Goal: Transaction & Acquisition: Book appointment/travel/reservation

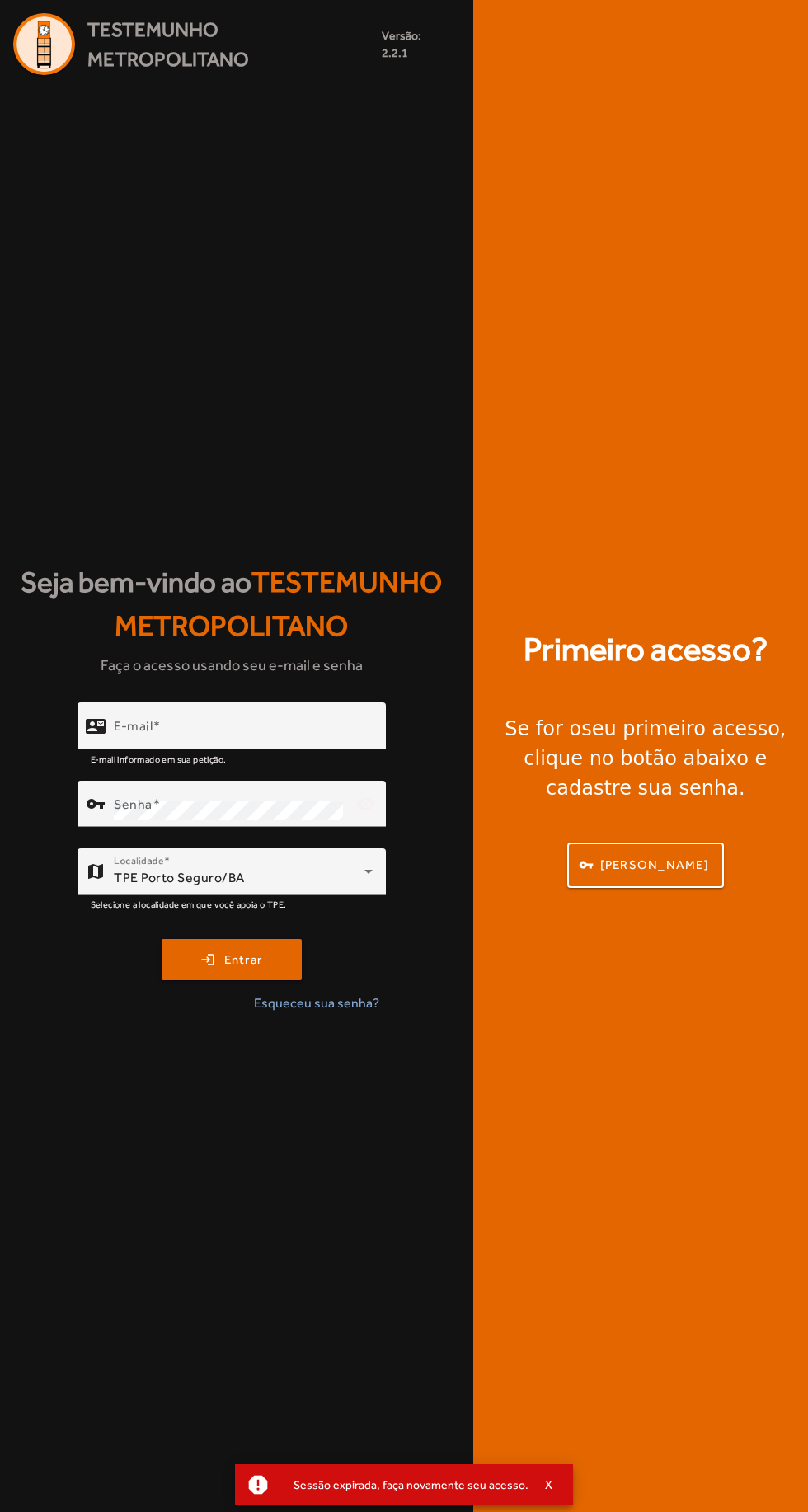
click at [324, 742] on input "E-mail" at bounding box center [243, 733] width 259 height 20
type input "**********"
click at [162, 939] on button "login Entrar" at bounding box center [231, 959] width 140 height 41
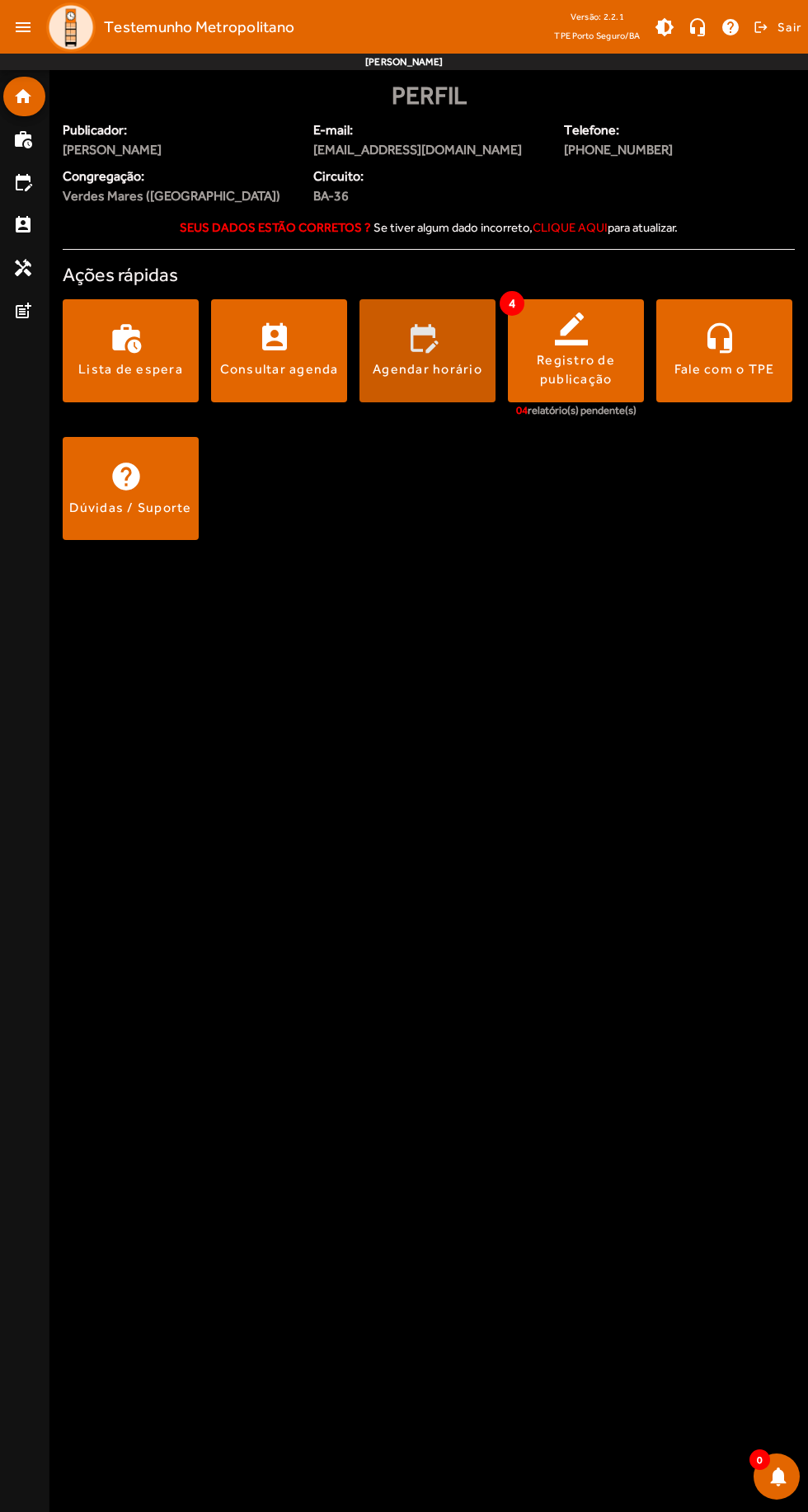
click at [453, 367] on div "Agendar horário" at bounding box center [428, 369] width 110 height 18
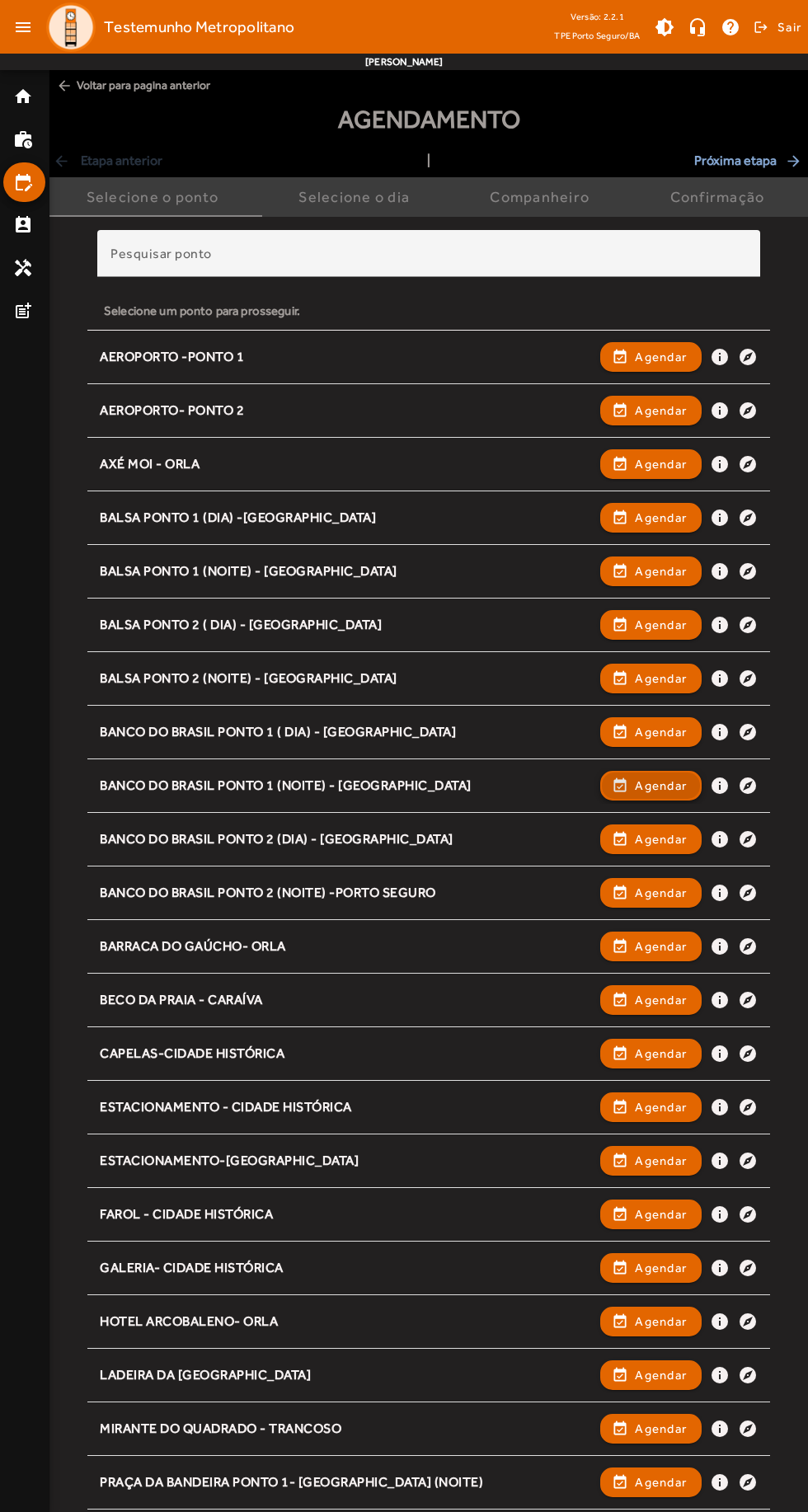
click at [660, 788] on span "Agendar" at bounding box center [660, 786] width 52 height 20
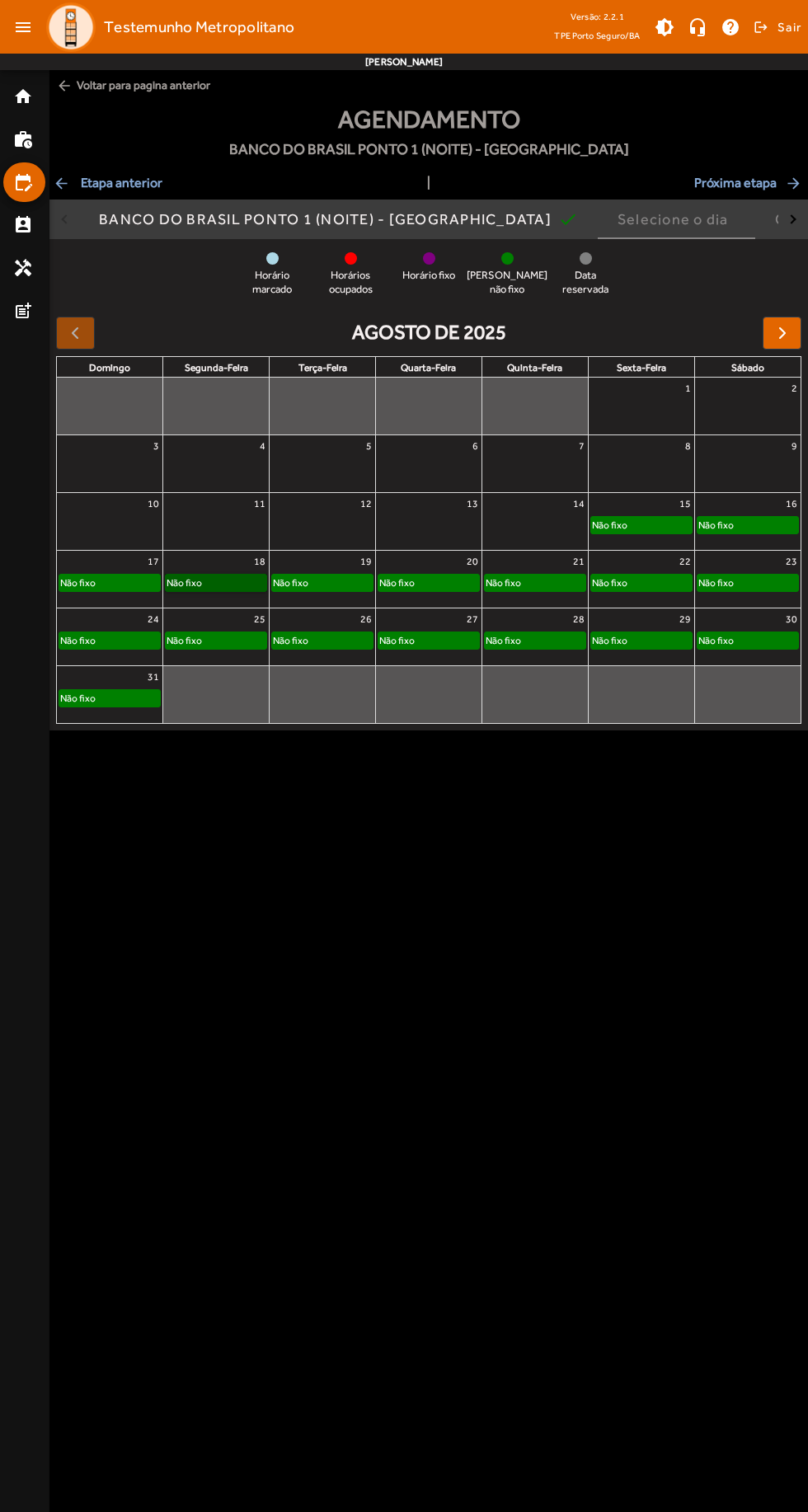
click at [221, 582] on link "Não fixo" at bounding box center [216, 582] width 102 height 18
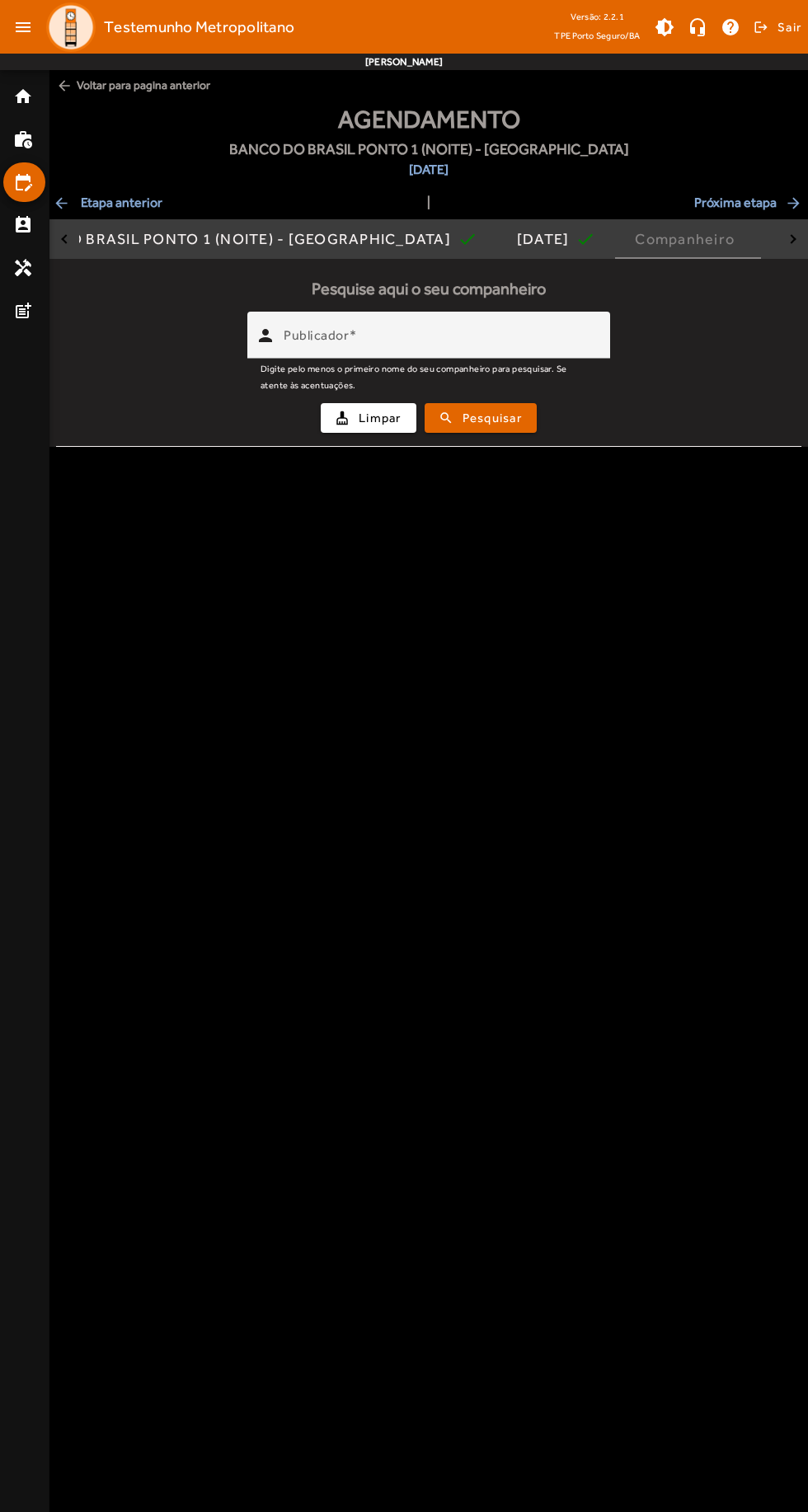
click at [554, 340] on input "Publicador" at bounding box center [440, 342] width 313 height 20
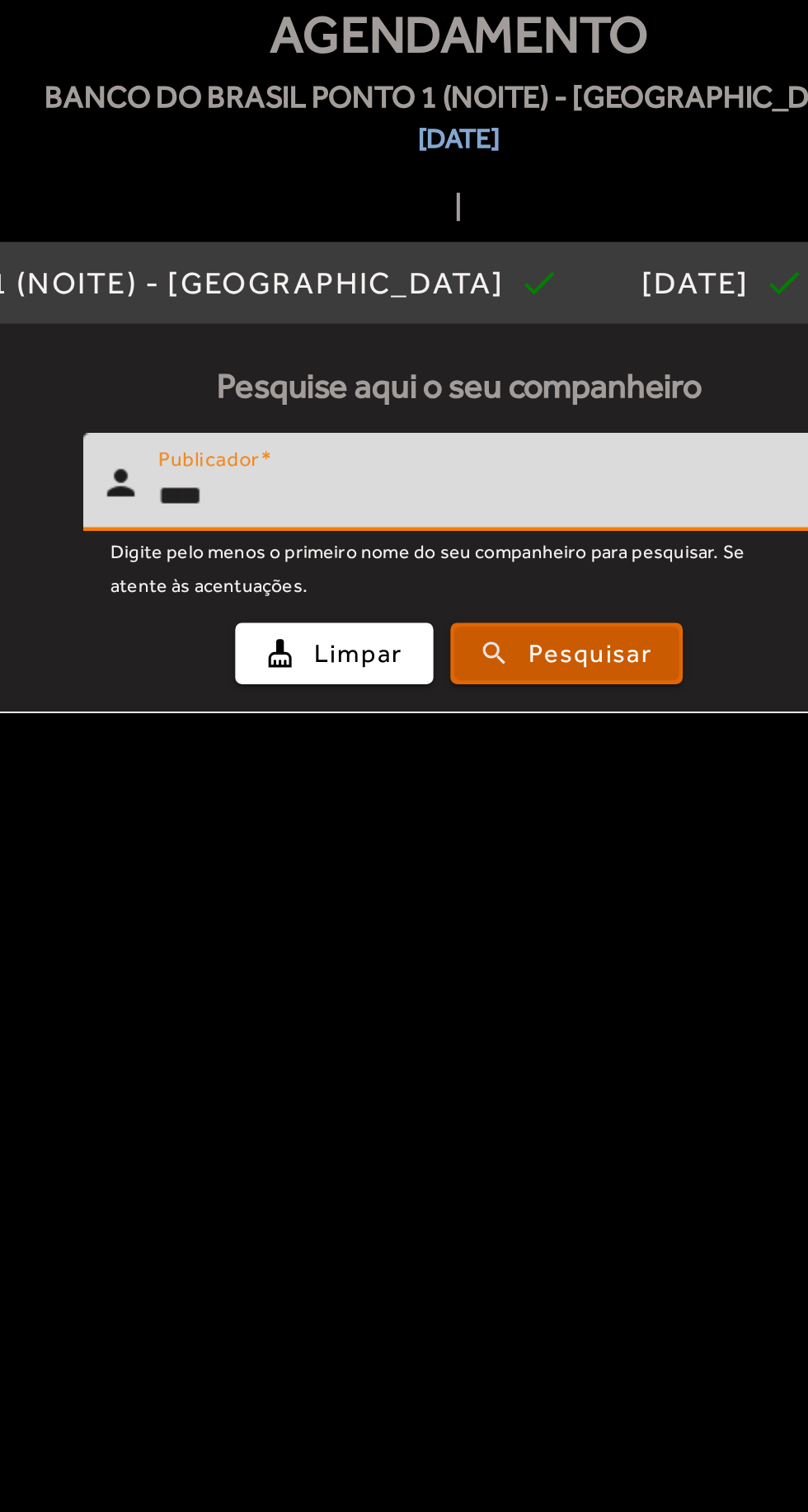
type input "****"
click at [491, 424] on span "Pesquisar" at bounding box center [493, 418] width 60 height 19
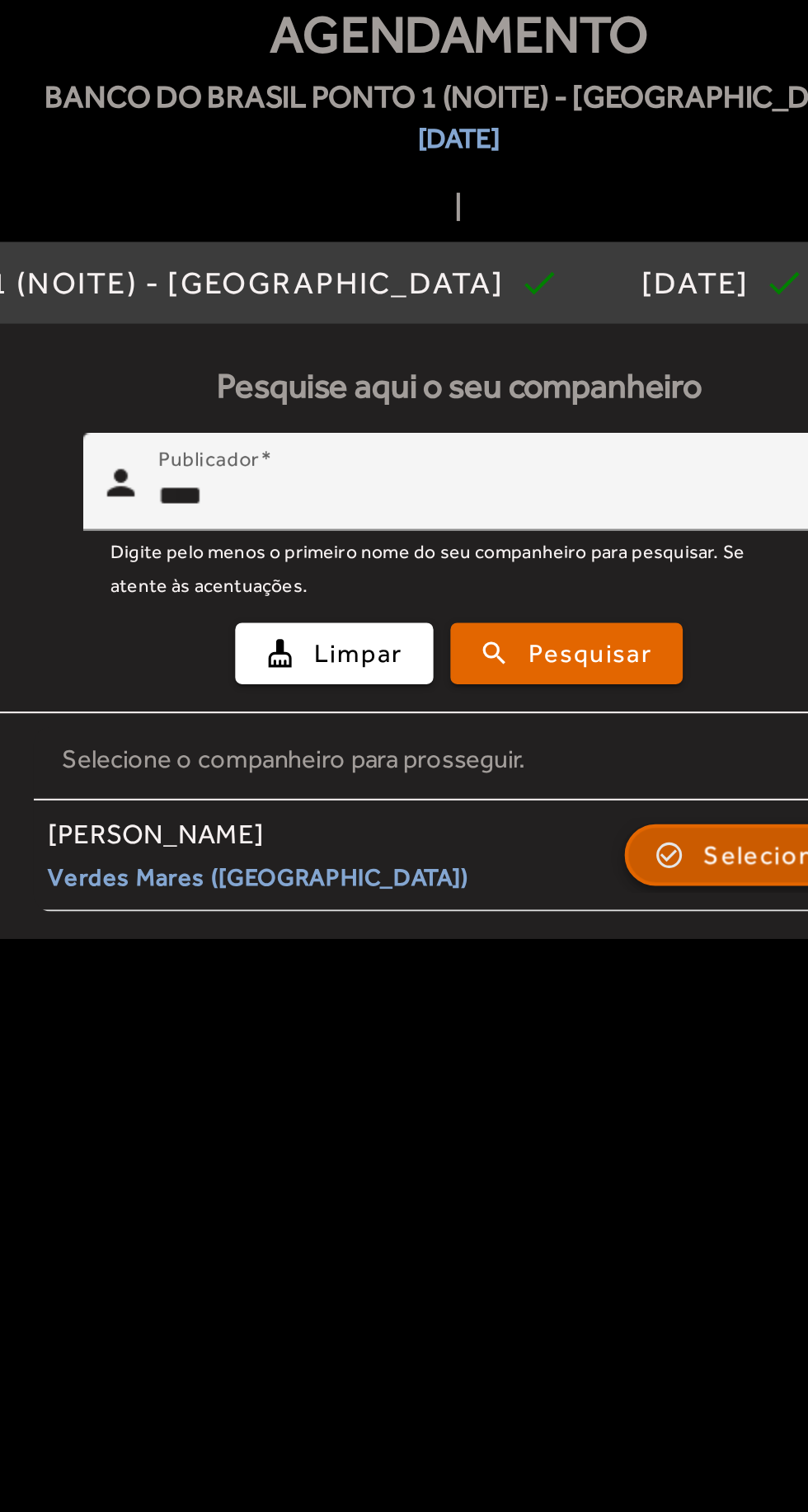
click at [571, 516] on span "Selecionar" at bounding box center [579, 515] width 66 height 20
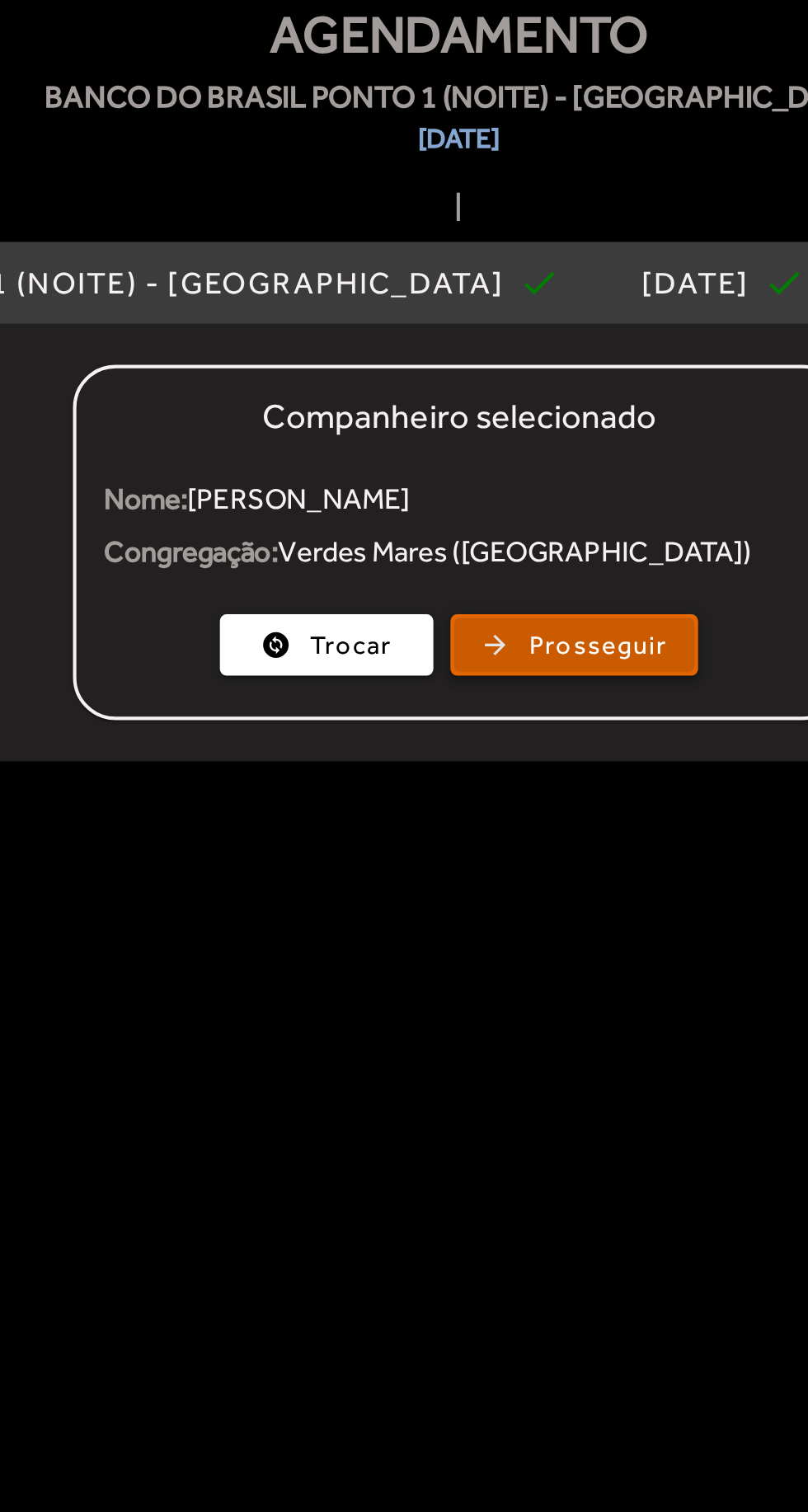
click at [509, 419] on span "Prosseguir" at bounding box center [496, 415] width 67 height 19
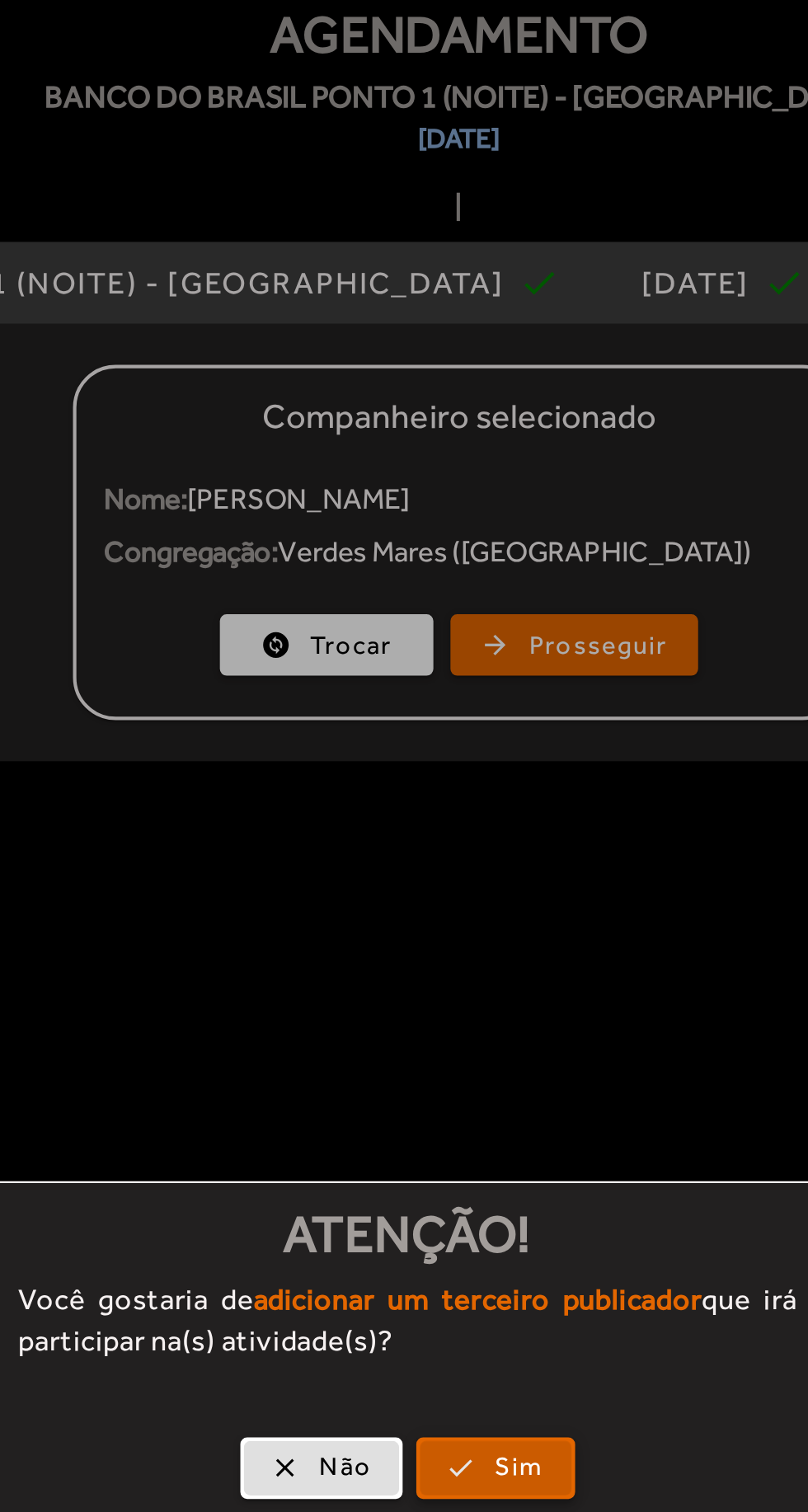
click at [453, 808] on span "Sim" at bounding box center [458, 811] width 24 height 19
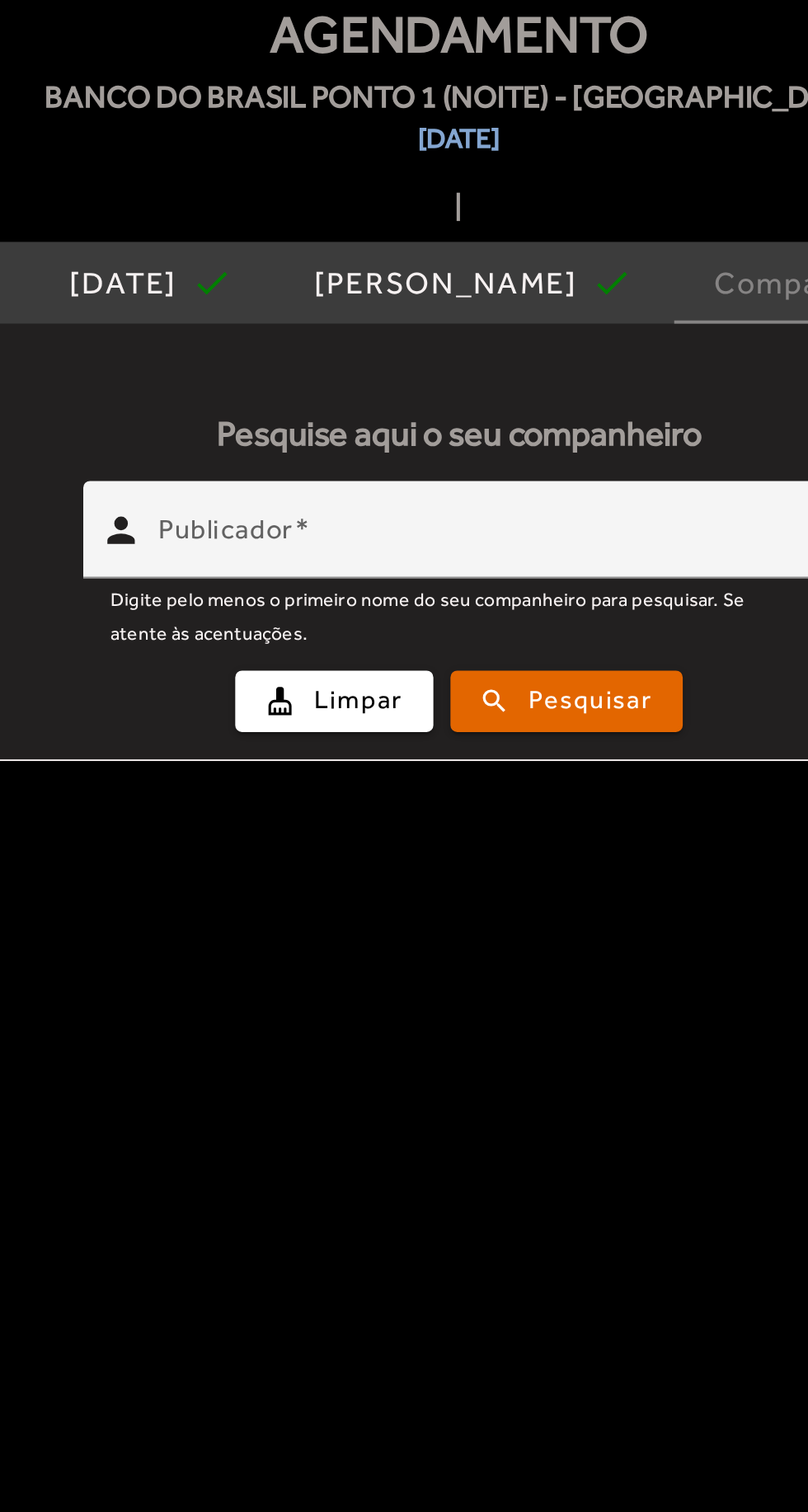
click at [529, 356] on input "Publicador" at bounding box center [440, 365] width 313 height 20
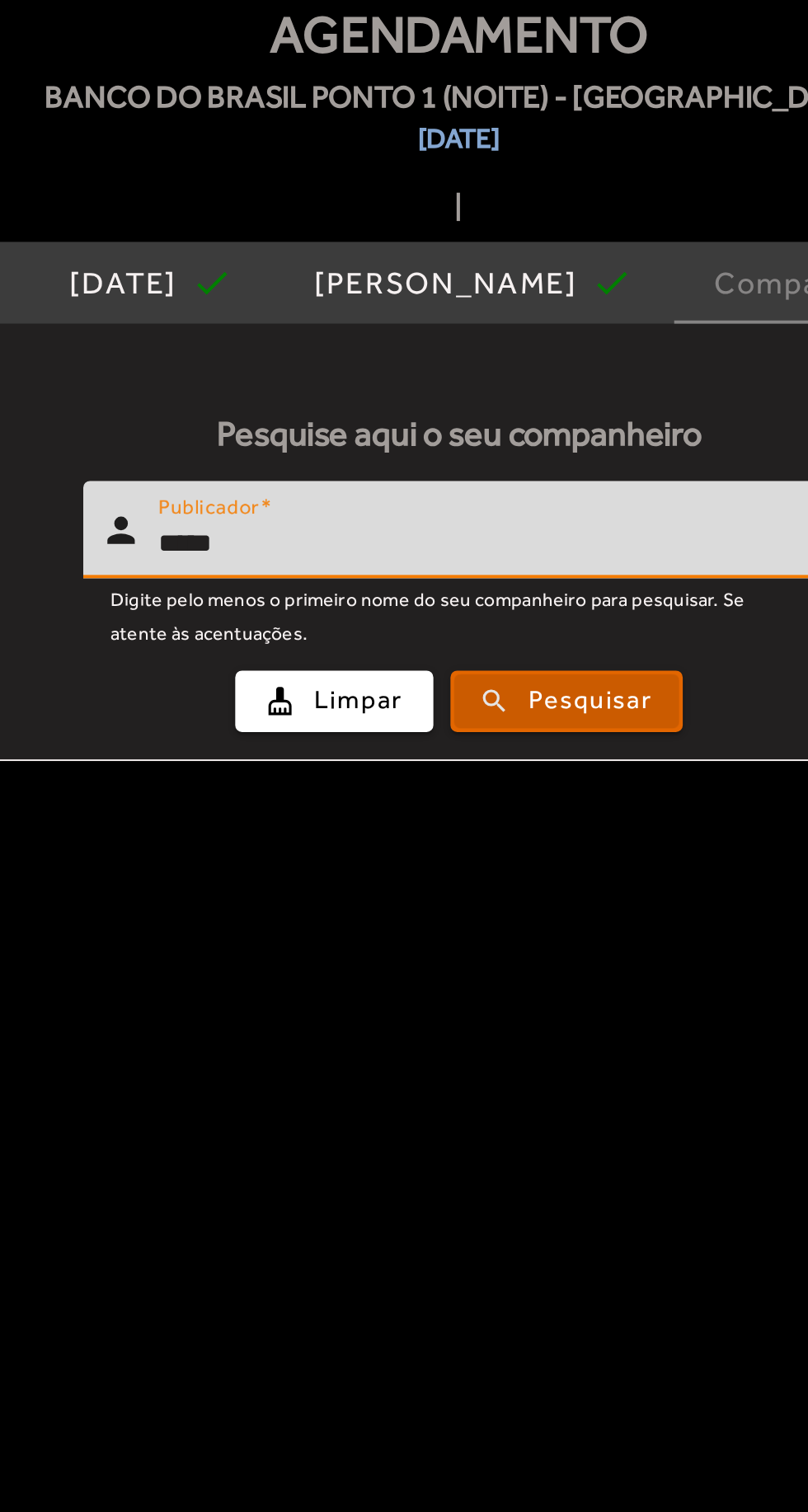
type input "*****"
click at [519, 445] on span "Pesquisar" at bounding box center [493, 441] width 60 height 19
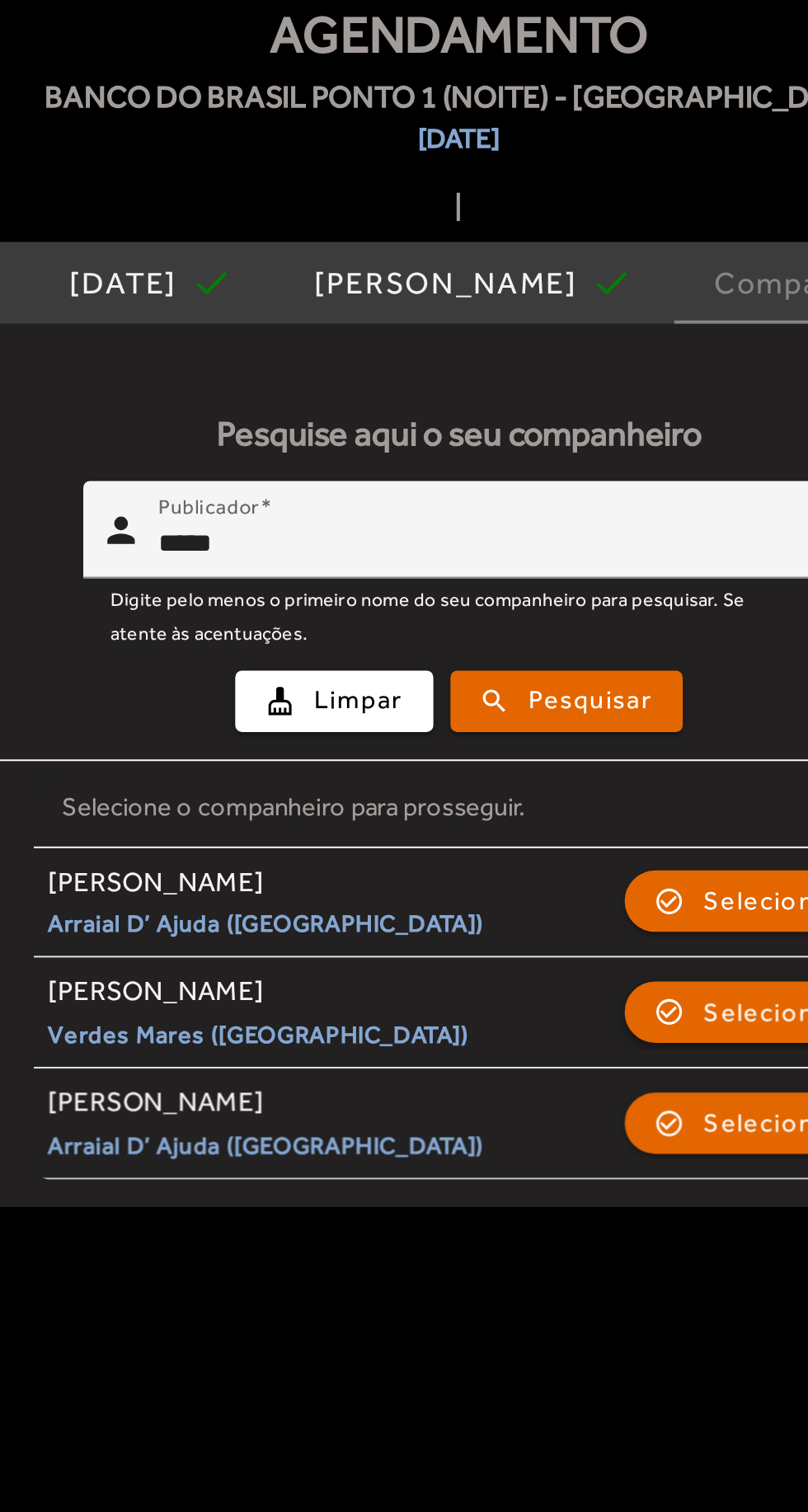
click at [563, 595] on span "Selecionar" at bounding box center [579, 591] width 66 height 20
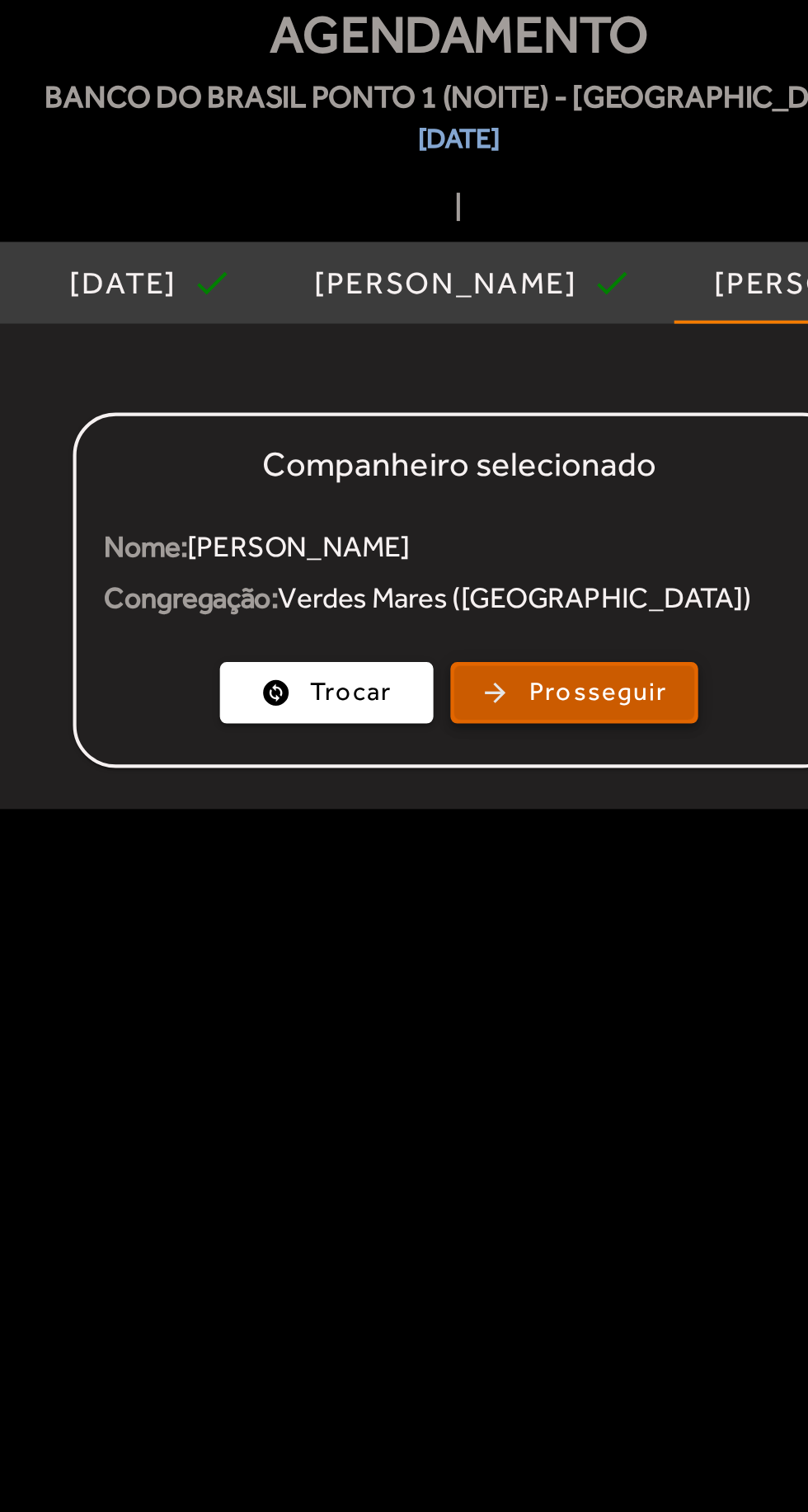
click at [513, 429] on span "Prosseguir" at bounding box center [496, 437] width 67 height 19
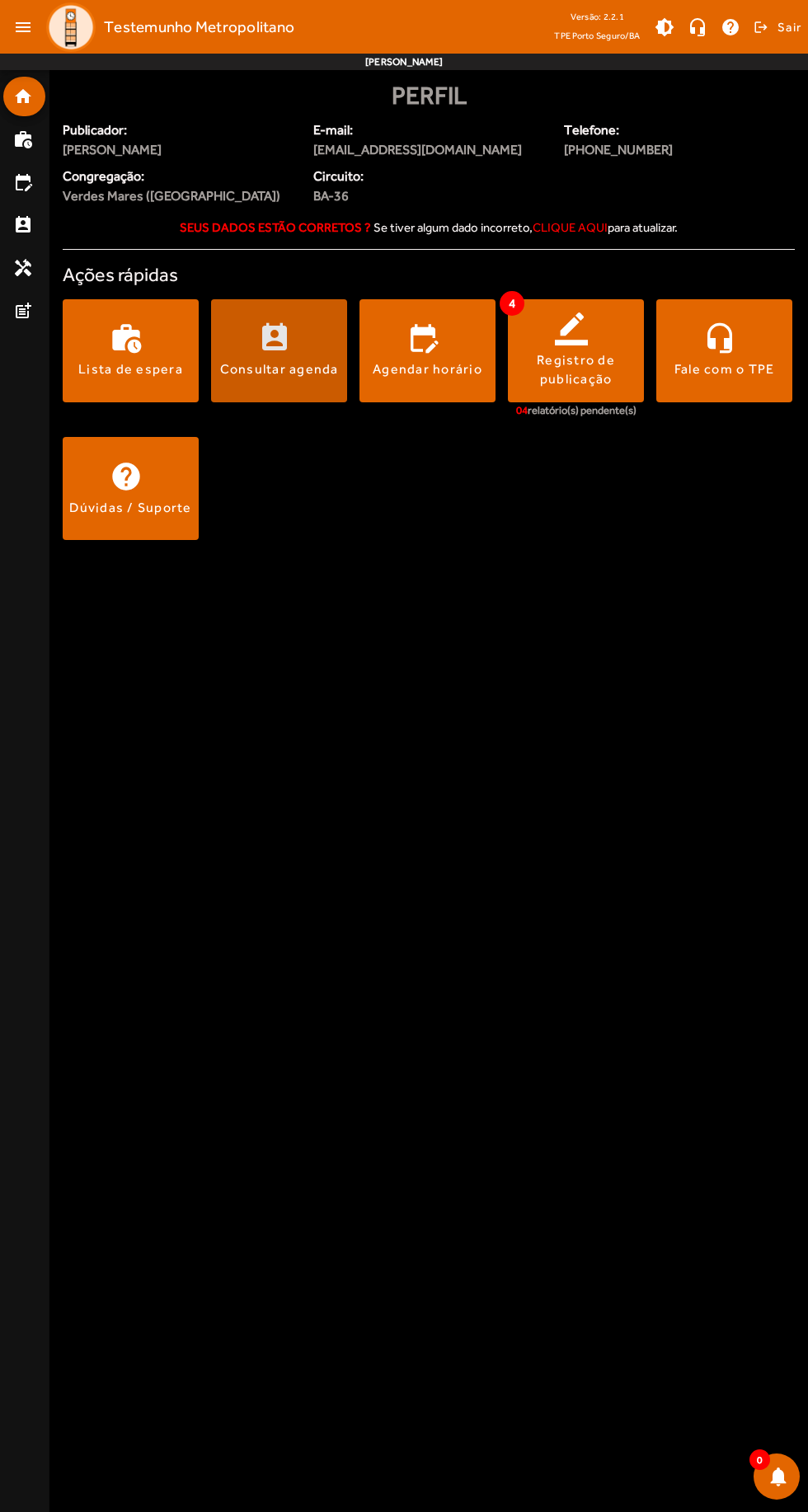
click at [288, 387] on span at bounding box center [279, 350] width 136 height 103
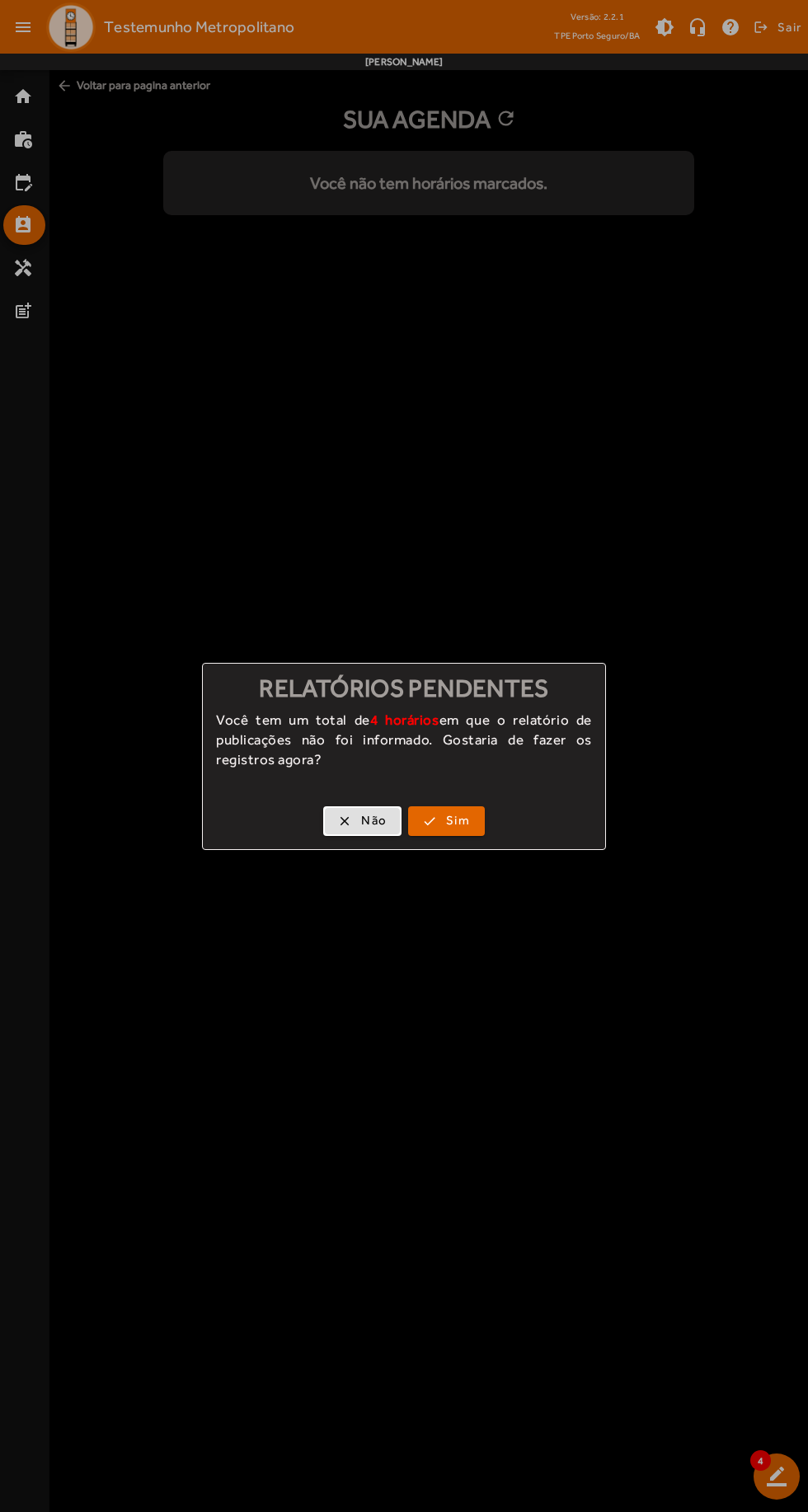
click at [585, 473] on div at bounding box center [404, 756] width 808 height 1512
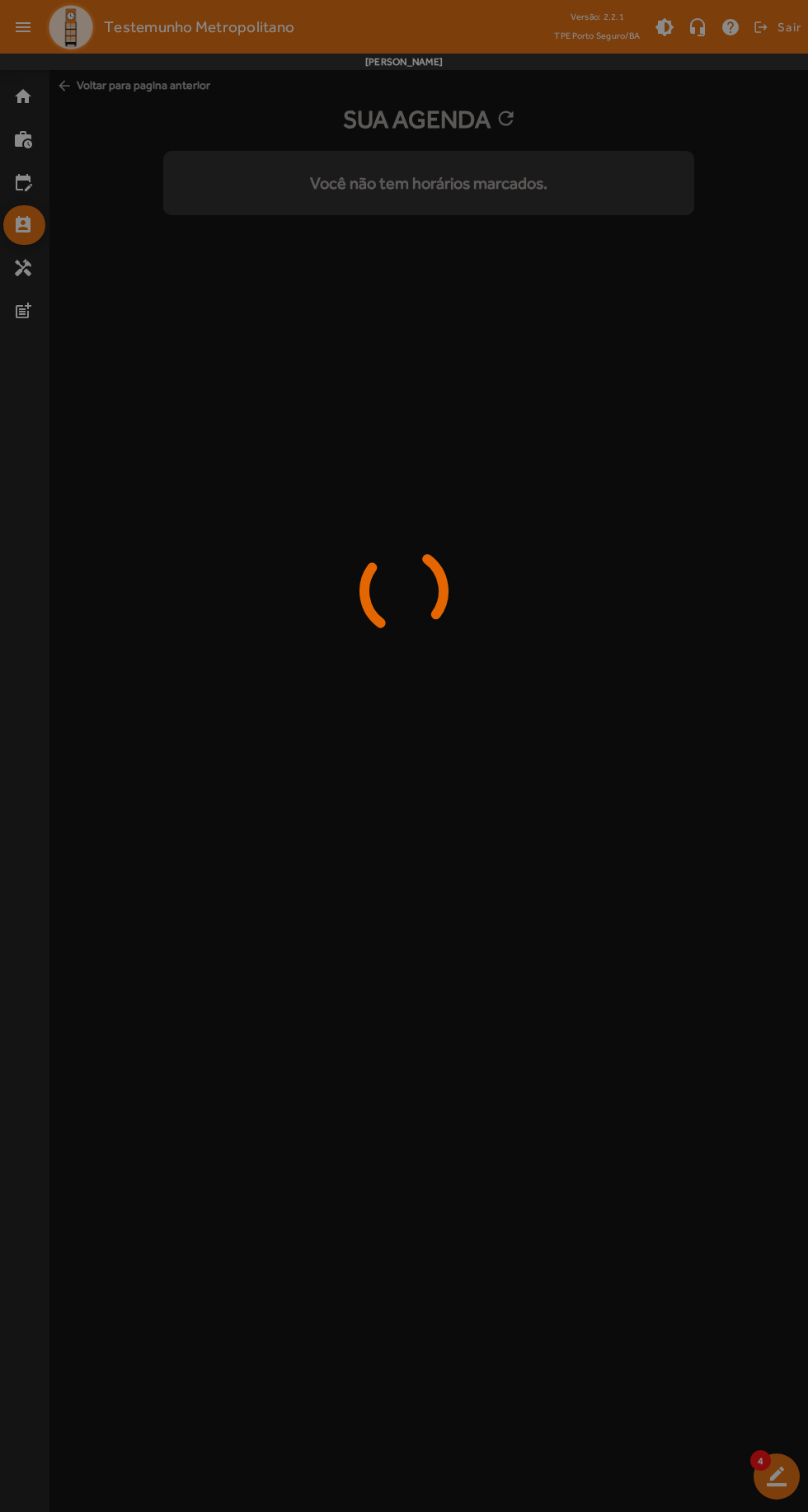
click at [459, 566] on icon at bounding box center [404, 591] width 808 height 123
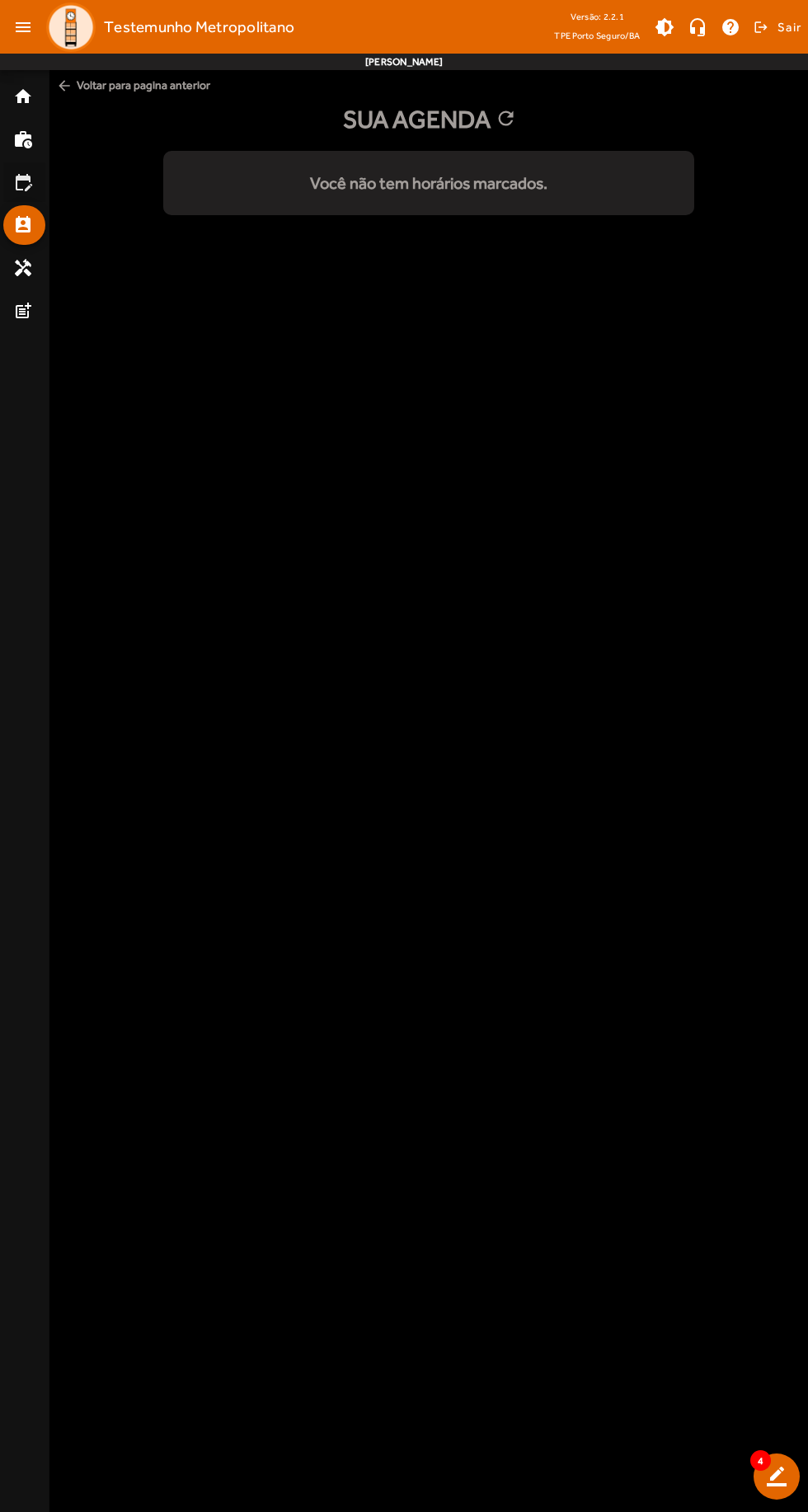
click at [14, 177] on mat-icon "edit_calendar" at bounding box center [23, 182] width 20 height 20
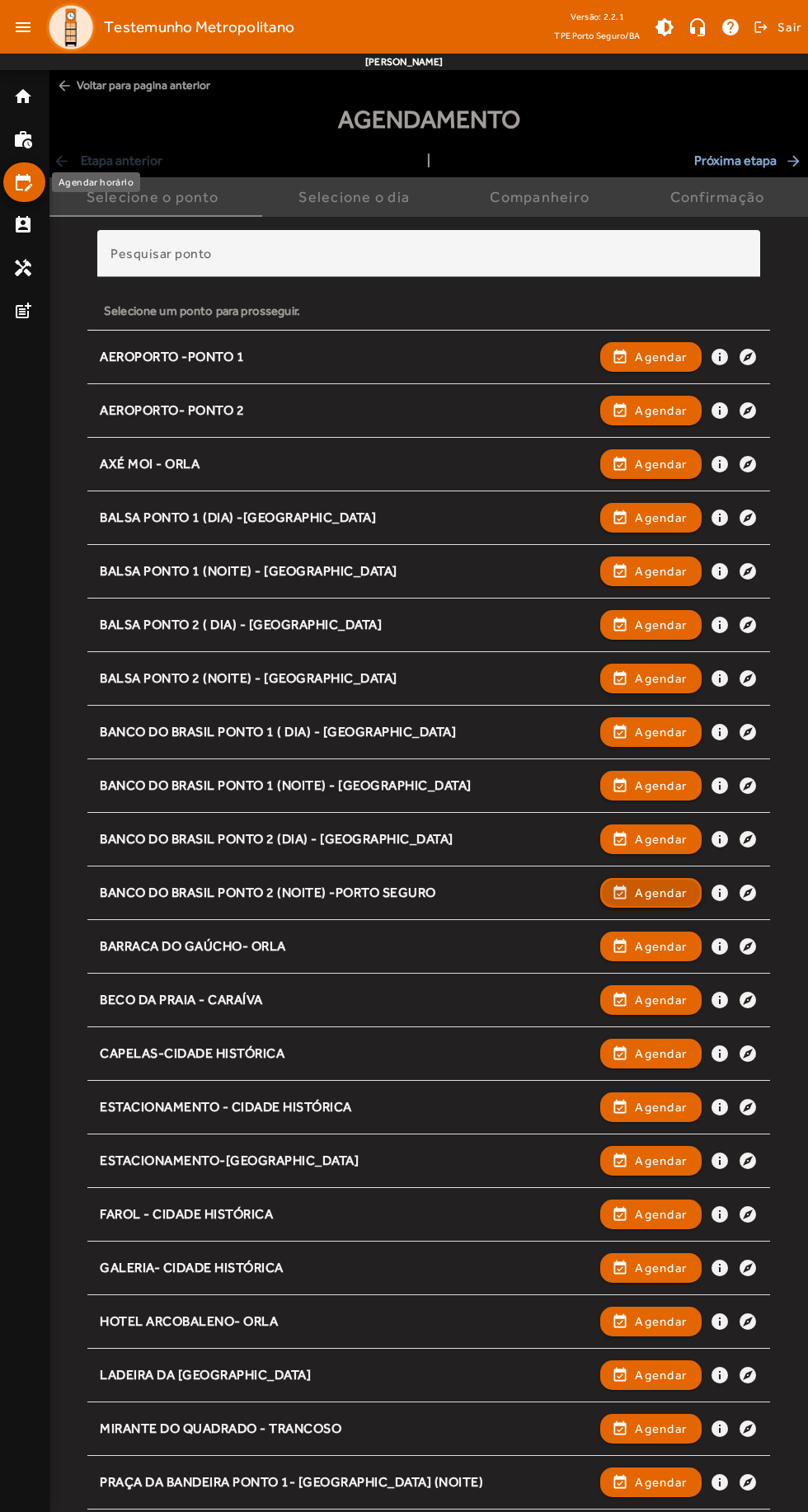
click at [662, 894] on span "Agendar" at bounding box center [660, 893] width 52 height 20
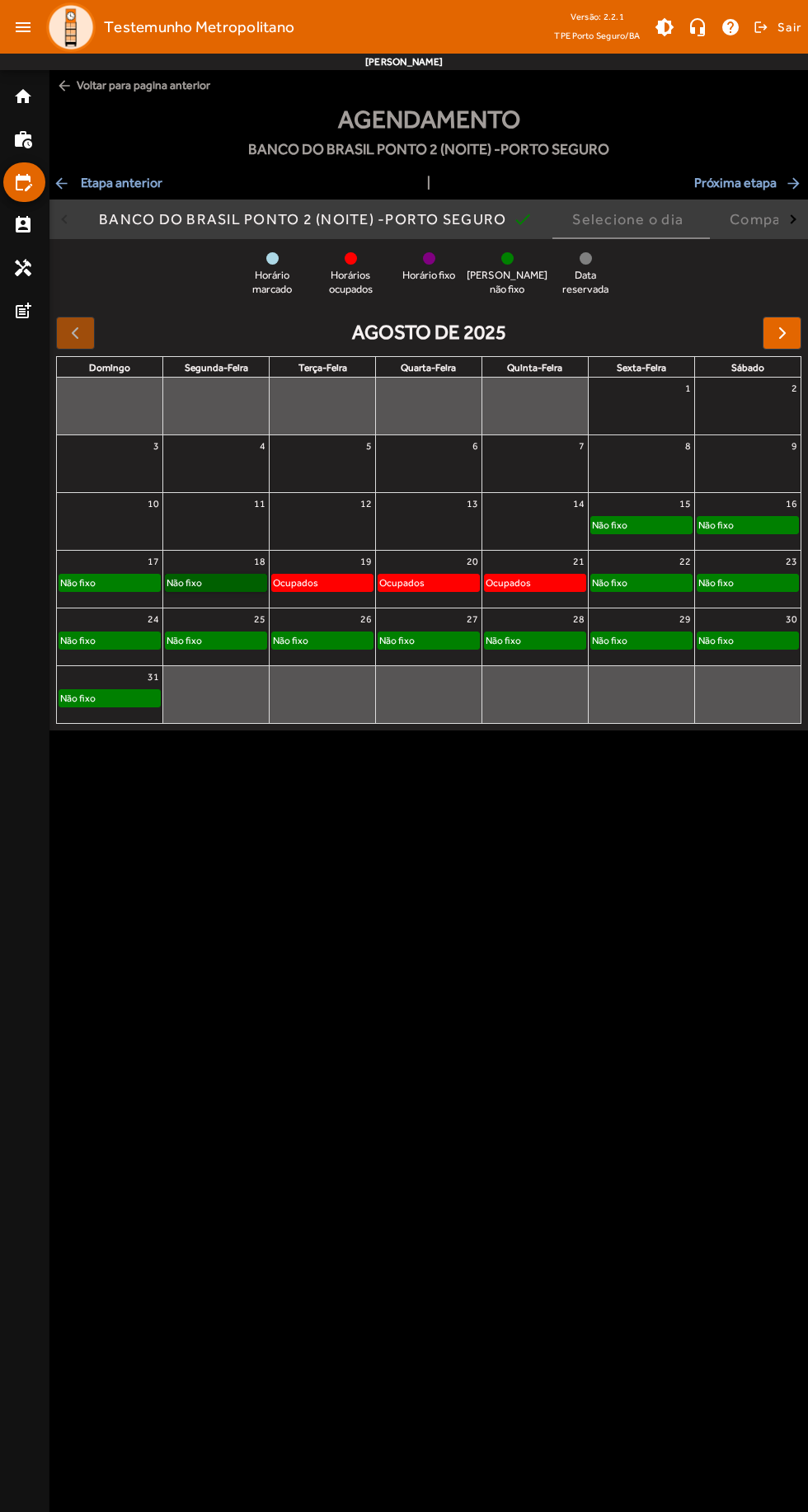
click at [236, 582] on link "Não fixo" at bounding box center [216, 582] width 102 height 18
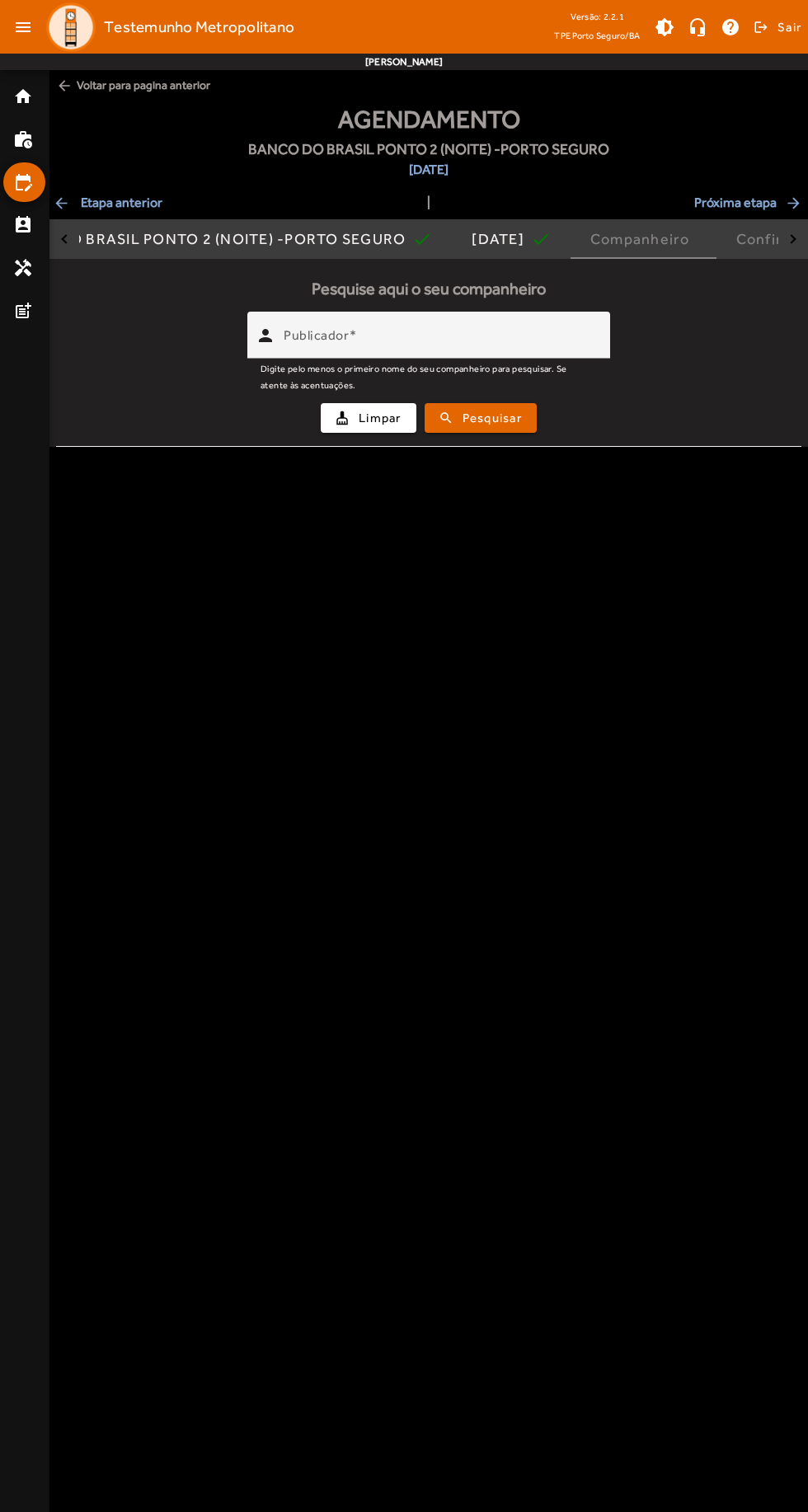
click at [523, 349] on input "Publicador" at bounding box center [440, 342] width 313 height 20
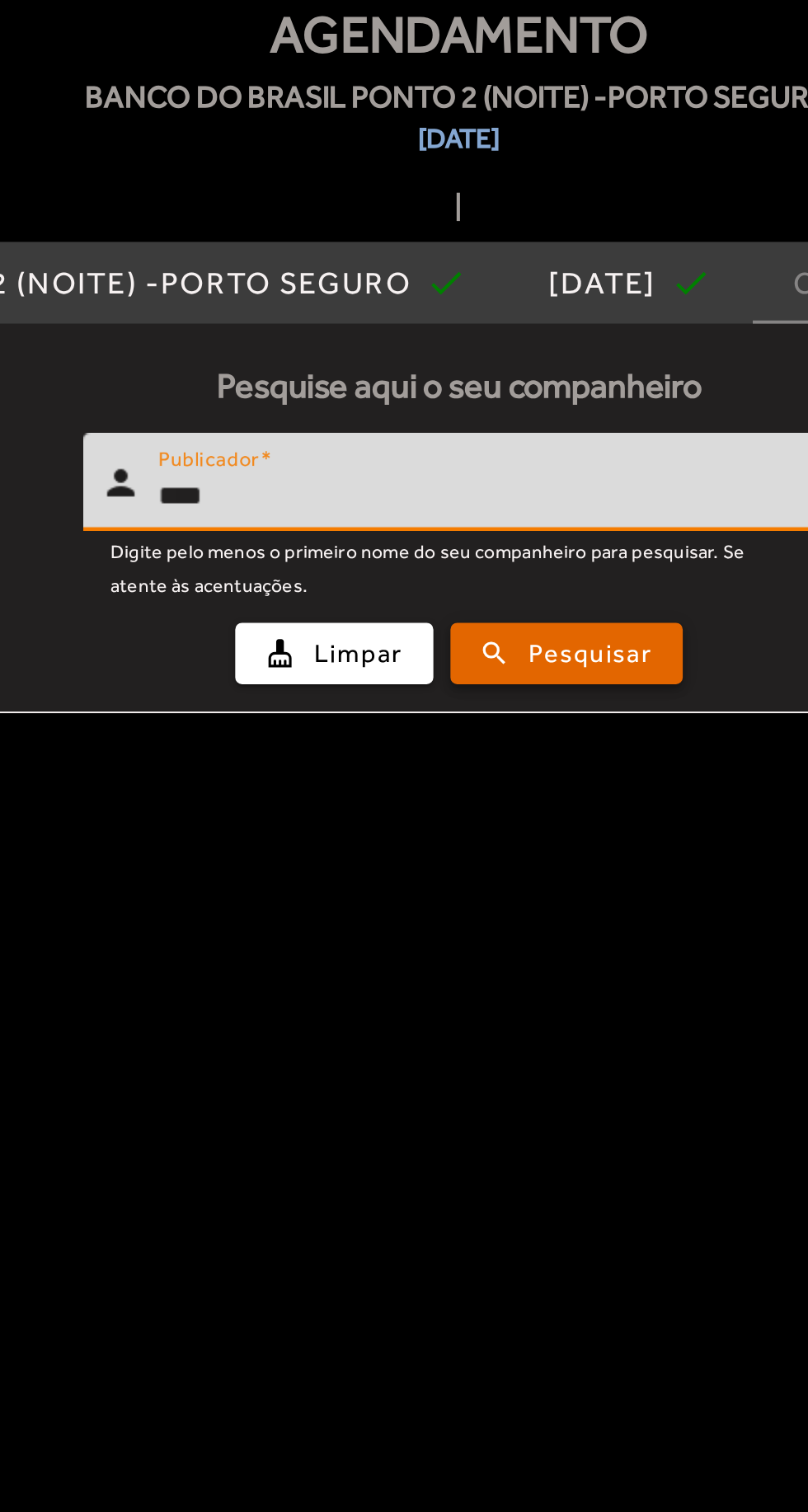
click at [520, 424] on span "Pesquisar" at bounding box center [493, 418] width 60 height 19
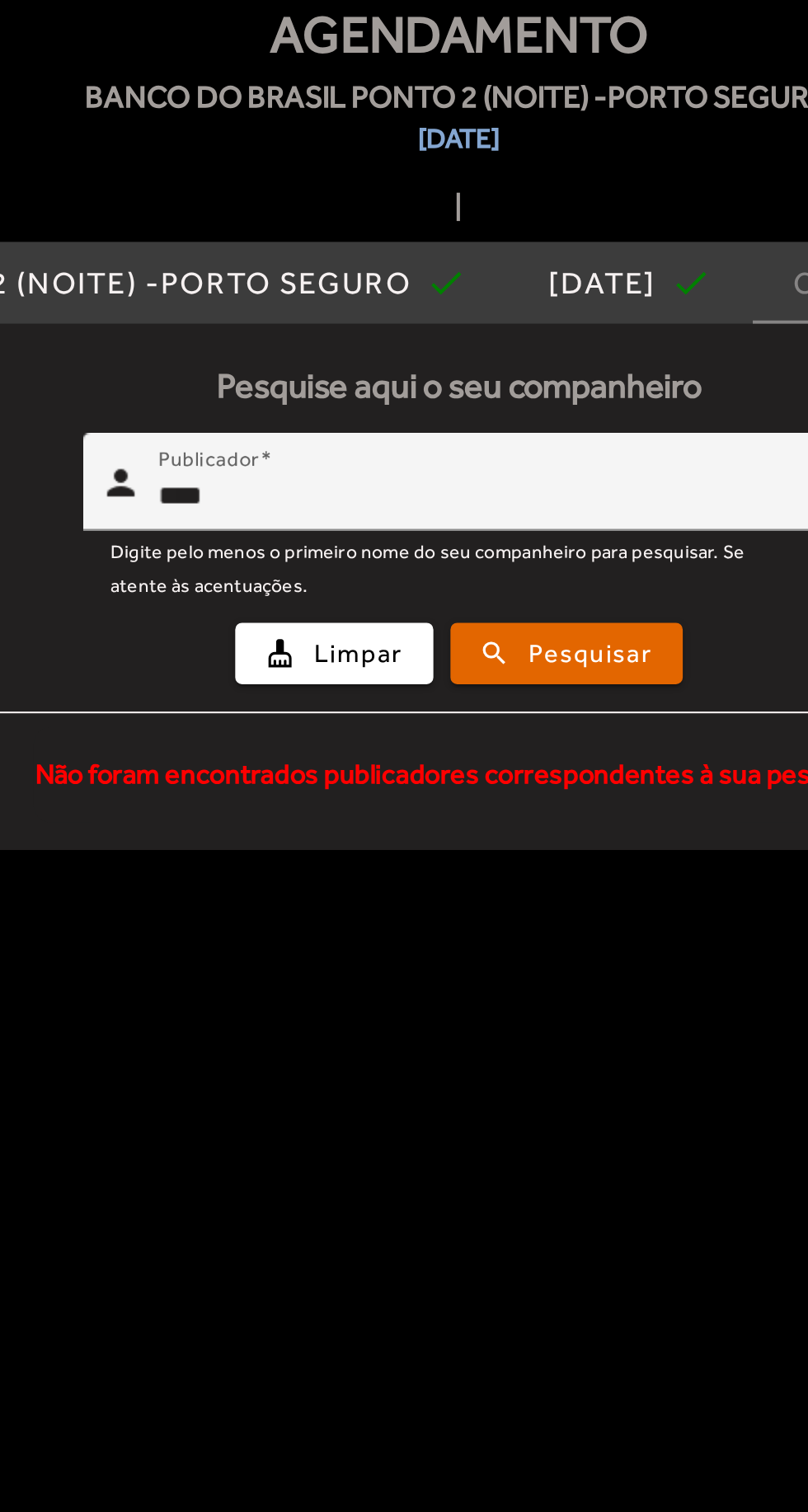
click at [521, 337] on input "****" at bounding box center [440, 342] width 313 height 20
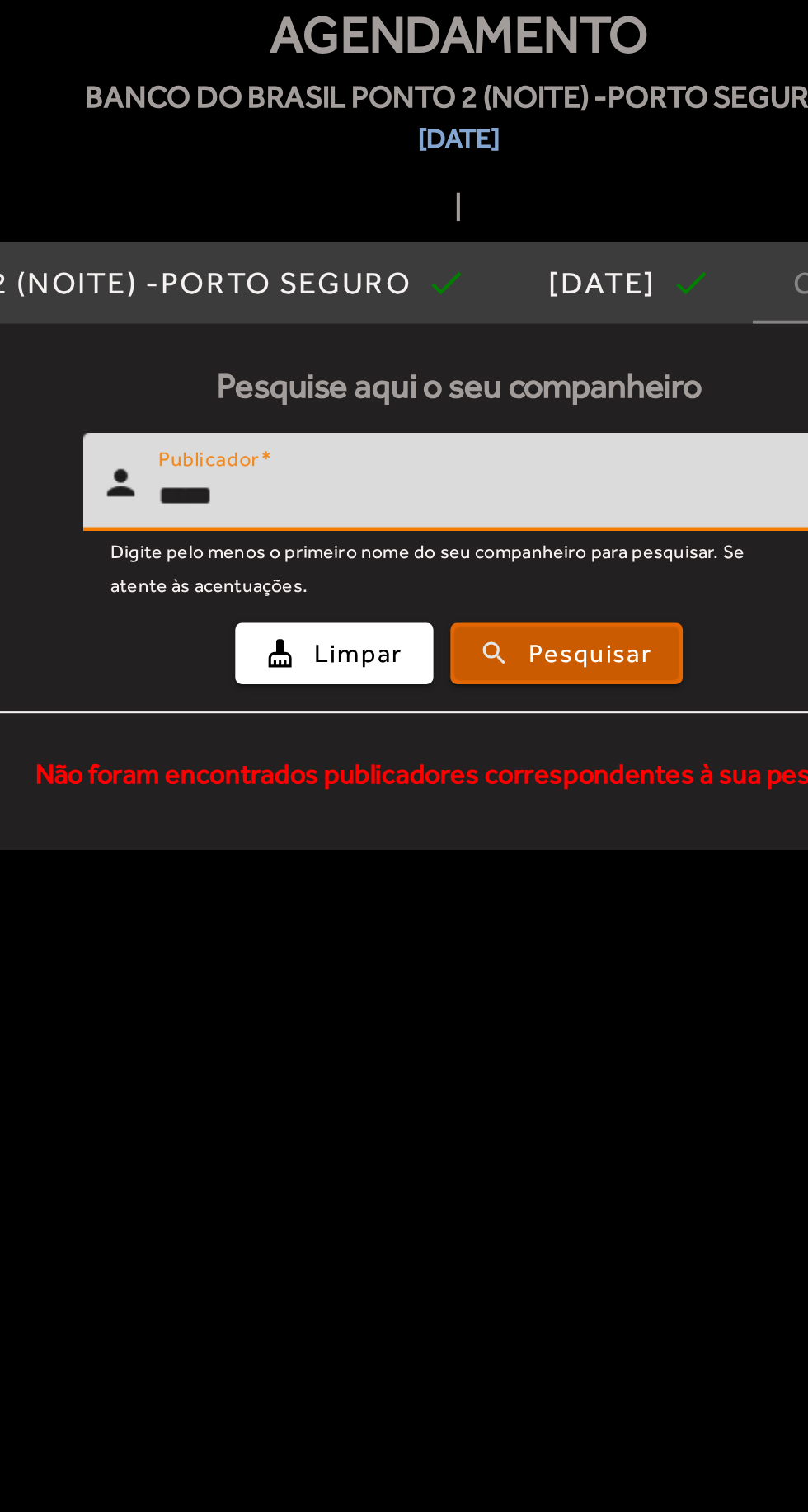
type input "****"
click at [516, 416] on span "Pesquisar" at bounding box center [493, 418] width 60 height 19
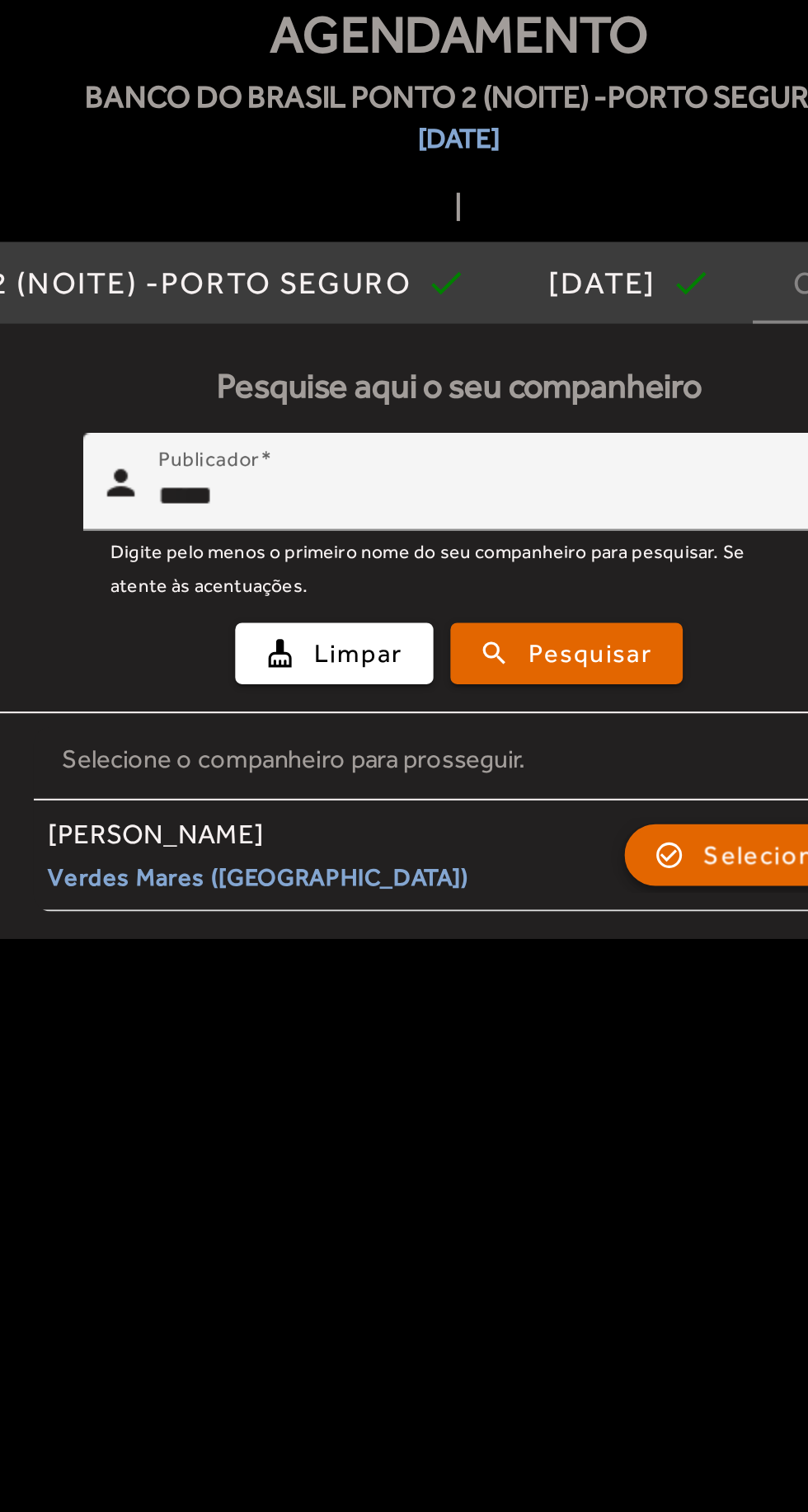
click at [567, 509] on span "Selecionar" at bounding box center [579, 515] width 66 height 20
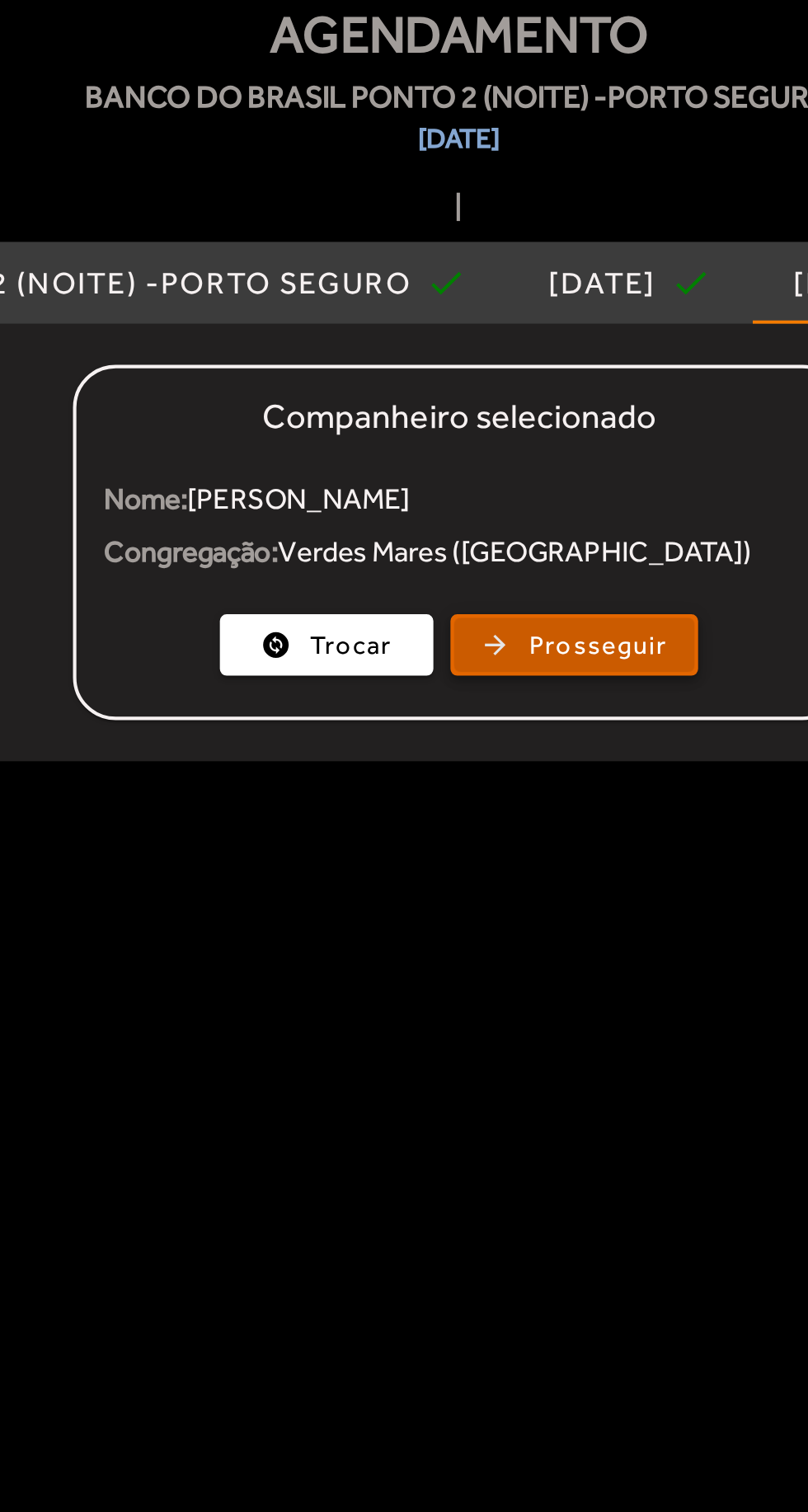
click at [522, 413] on span "Prosseguir" at bounding box center [496, 415] width 67 height 19
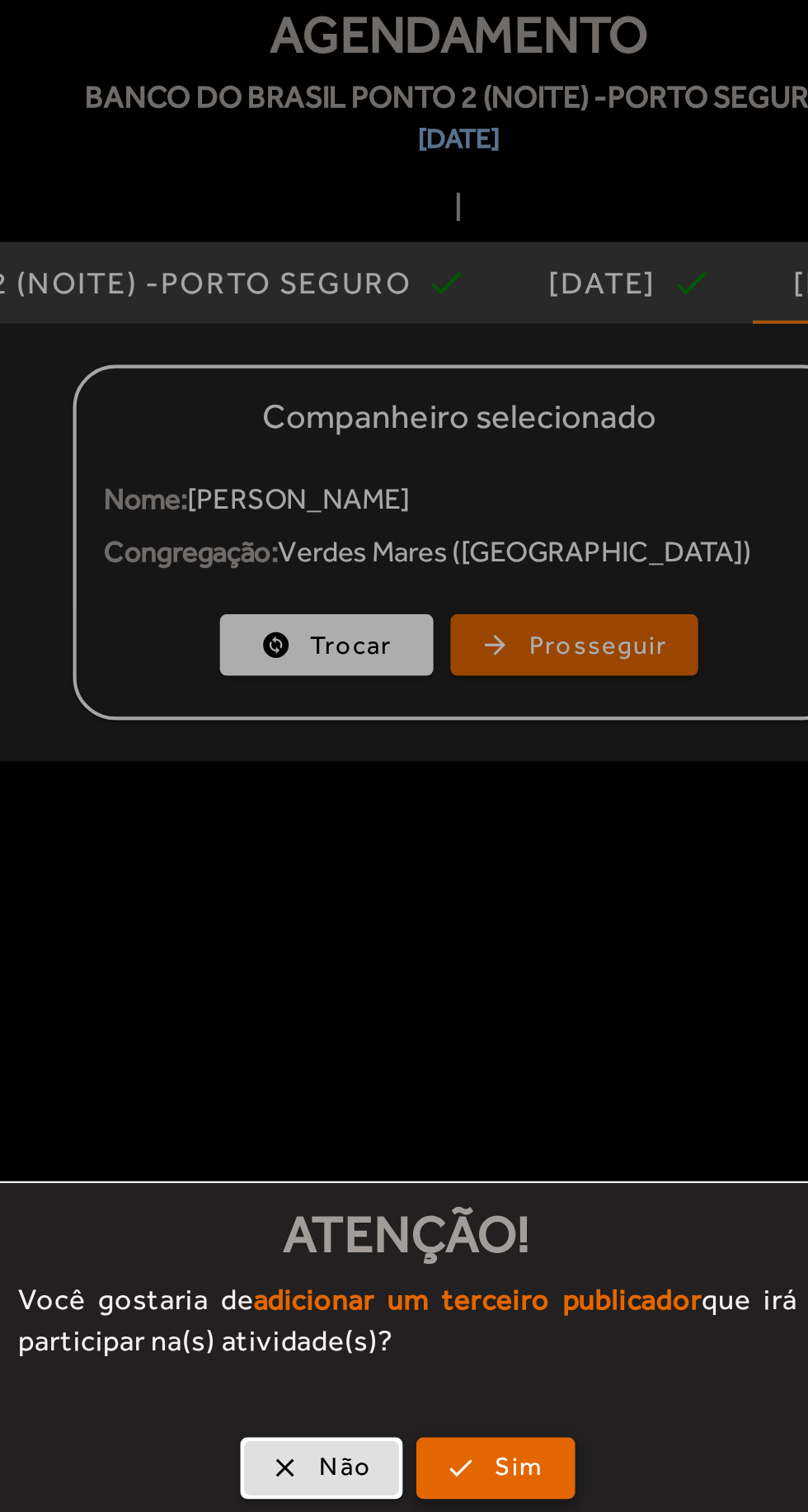
click at [443, 808] on span "button" at bounding box center [446, 811] width 73 height 40
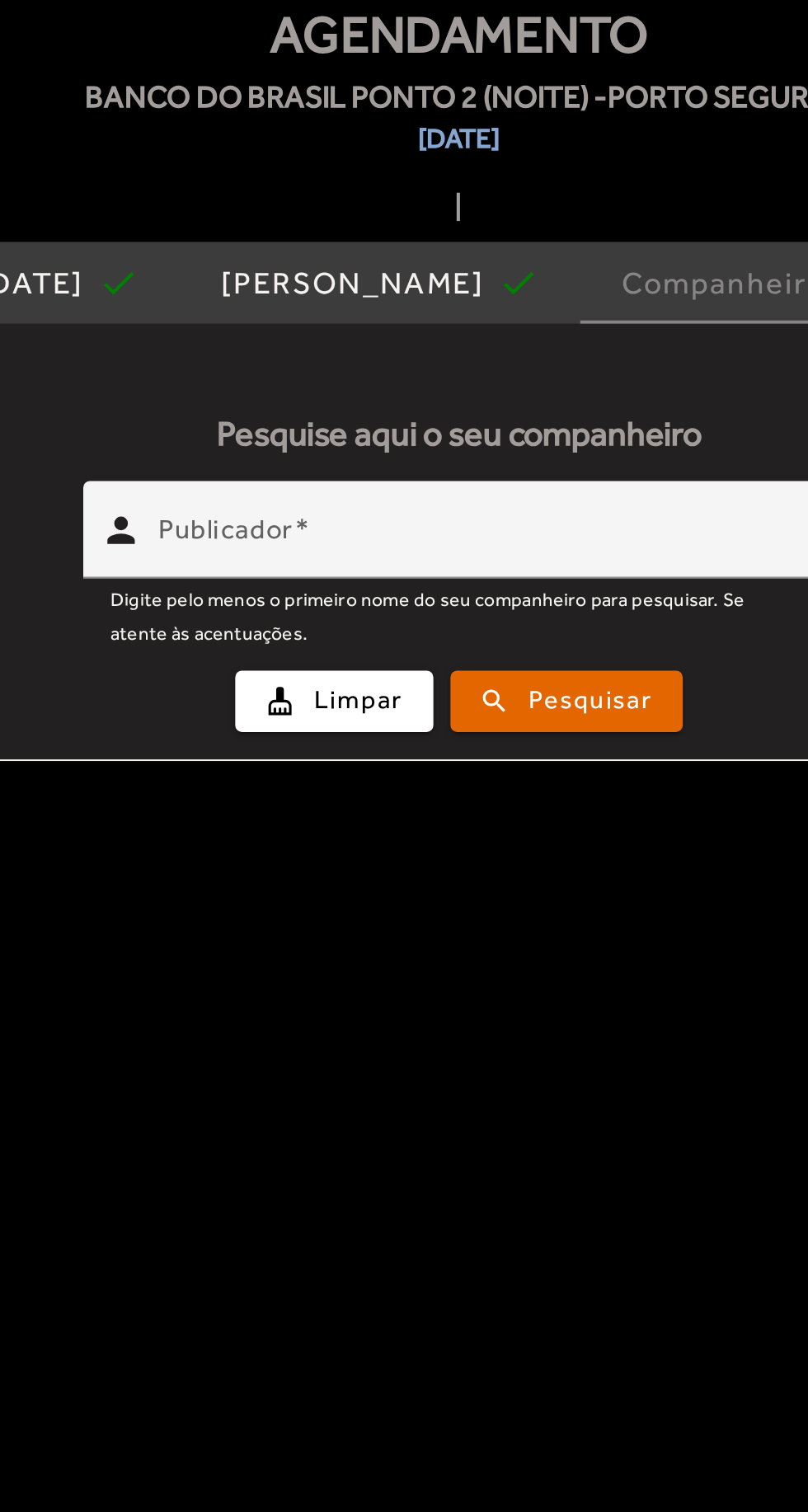
click at [526, 356] on input "Publicador" at bounding box center [440, 365] width 313 height 20
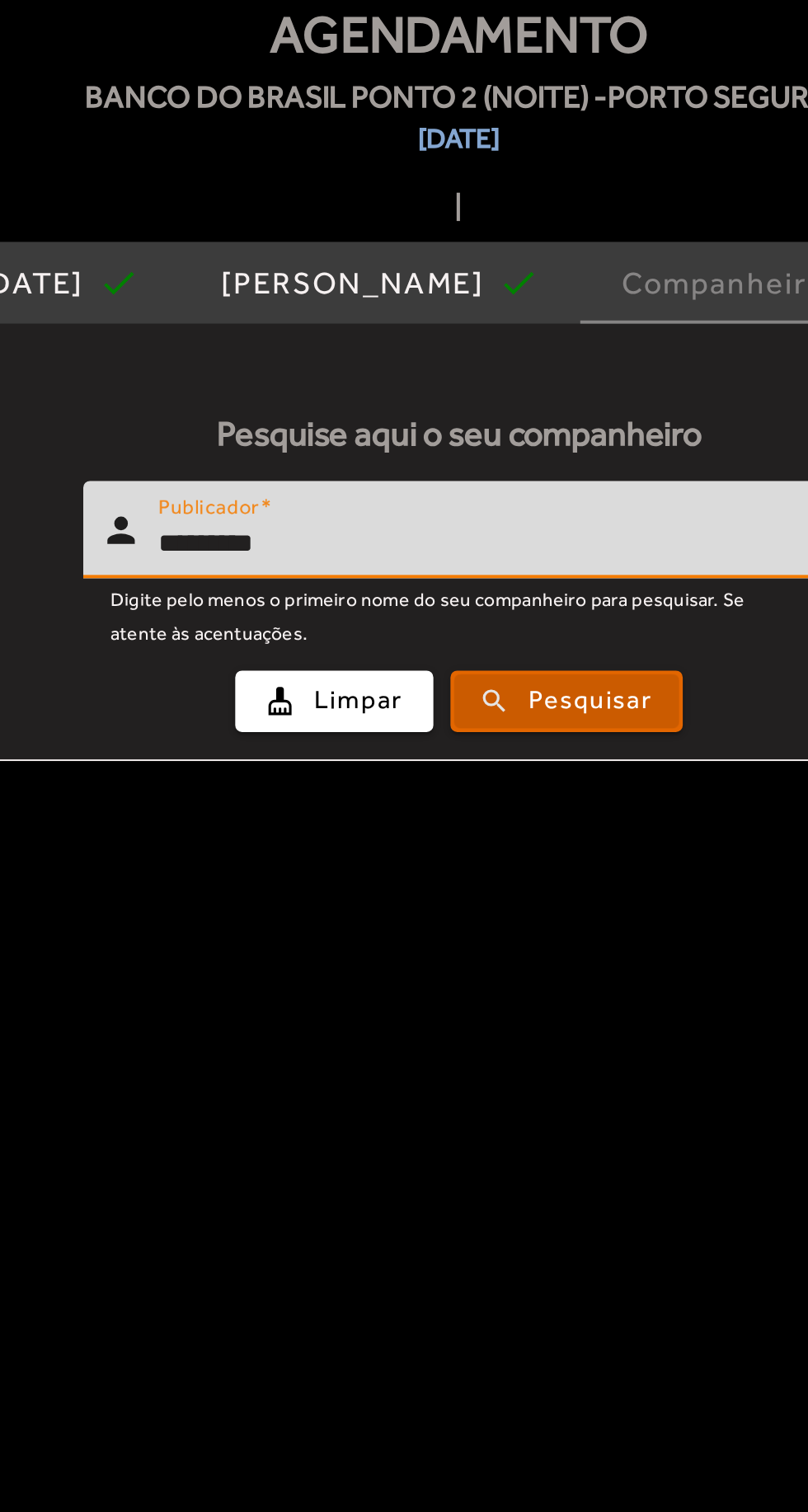
type input "*********"
click at [501, 426] on button "search Pesquisar" at bounding box center [480, 441] width 112 height 30
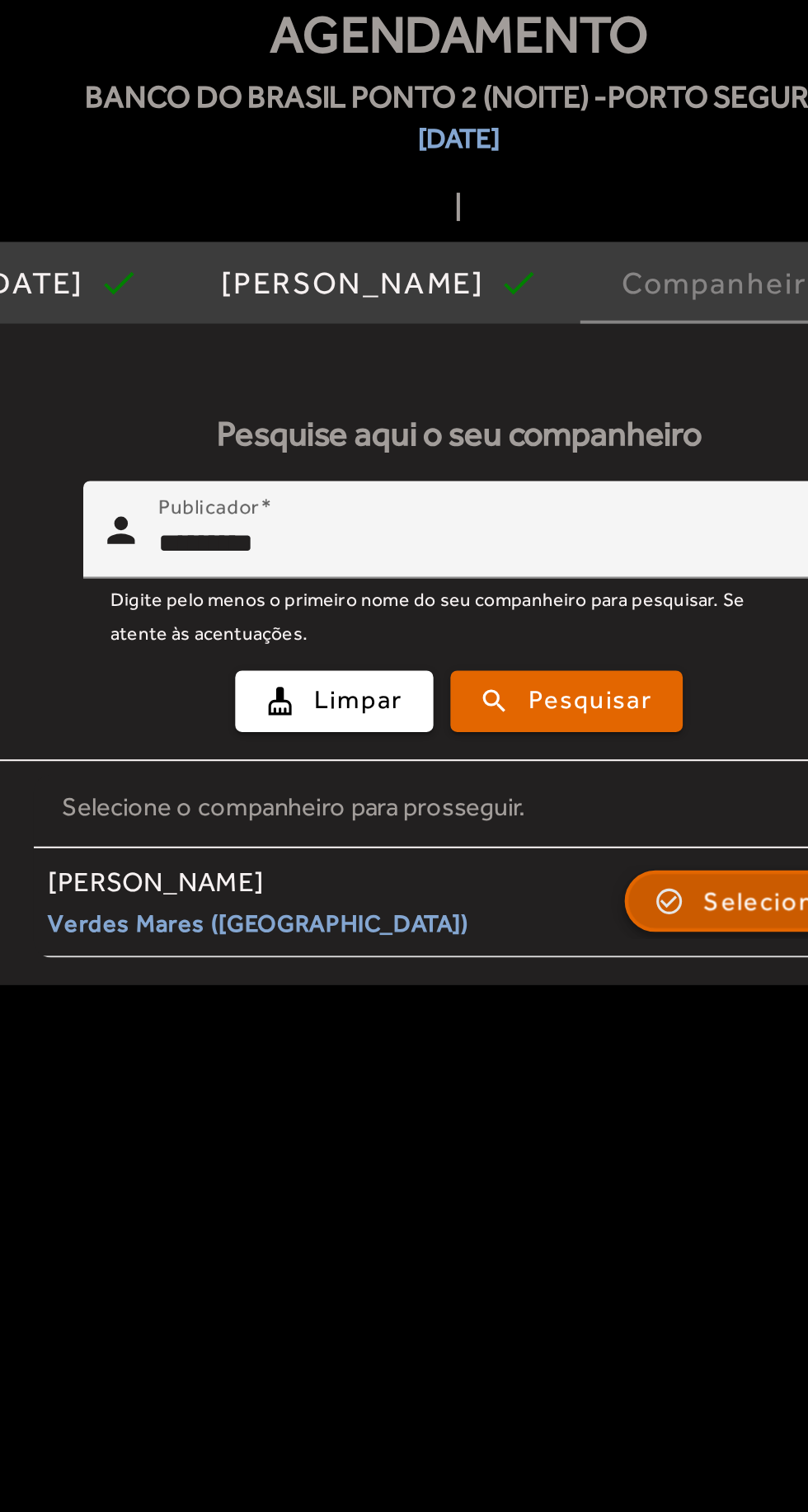
click at [547, 532] on span "Selecionar" at bounding box center [579, 537] width 66 height 20
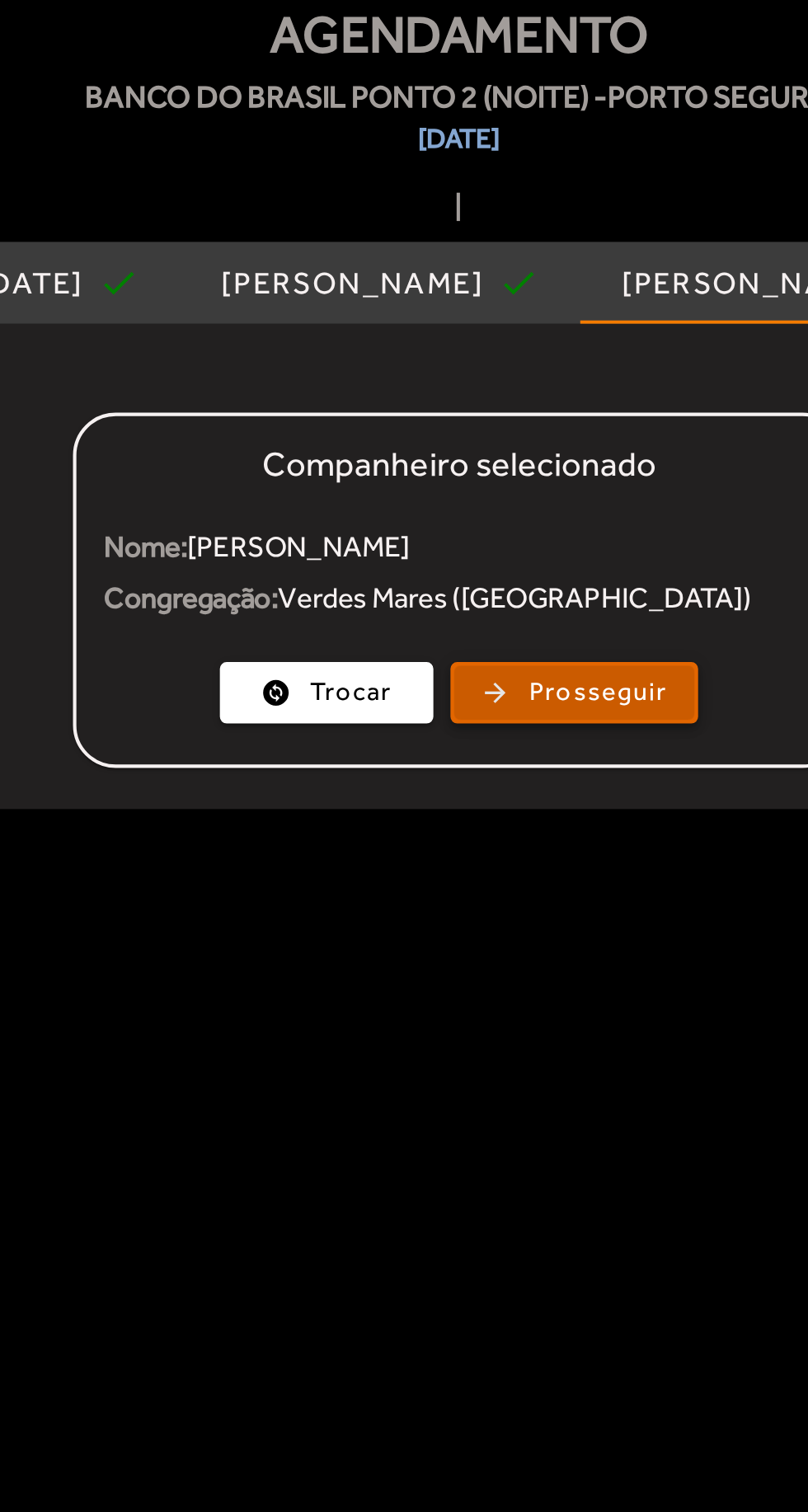
click at [529, 442] on span "button" at bounding box center [484, 437] width 117 height 40
